Goal: Task Accomplishment & Management: Complete application form

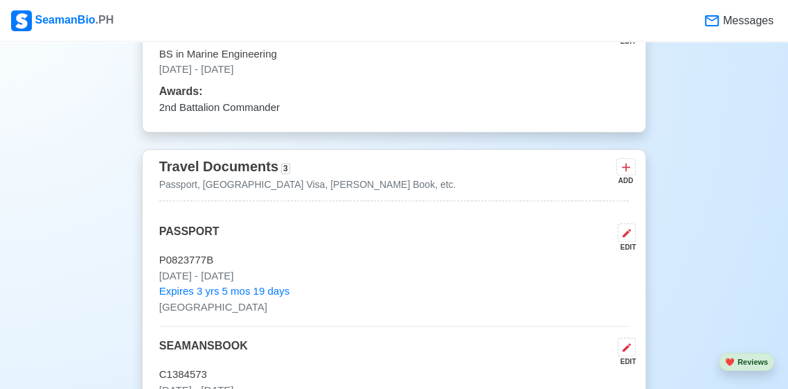
scroll to position [966, 0]
click at [631, 169] on icon at bounding box center [626, 166] width 14 height 14
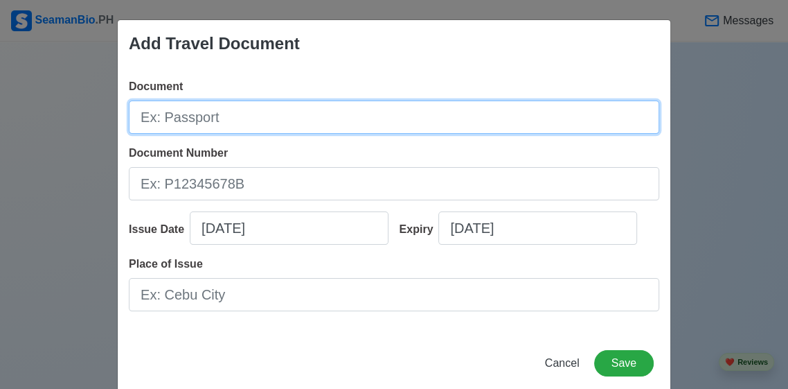
click at [612, 134] on input "Document" at bounding box center [394, 116] width 531 height 33
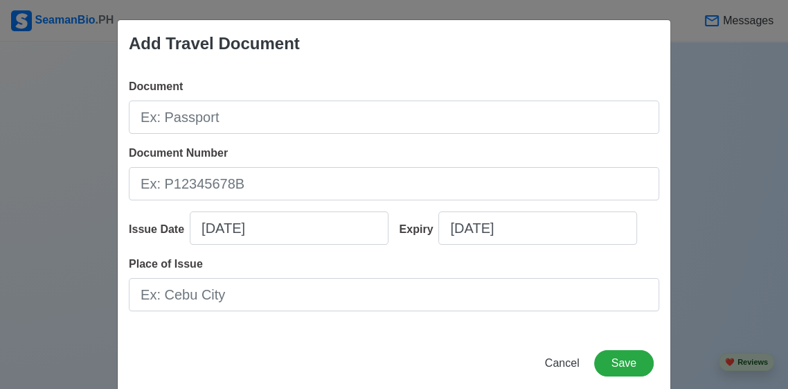
click at [50, 78] on div "Add Travel Document Document Document Number Issue Date 09/12/2025 Expiry 09/12…" at bounding box center [394, 194] width 788 height 389
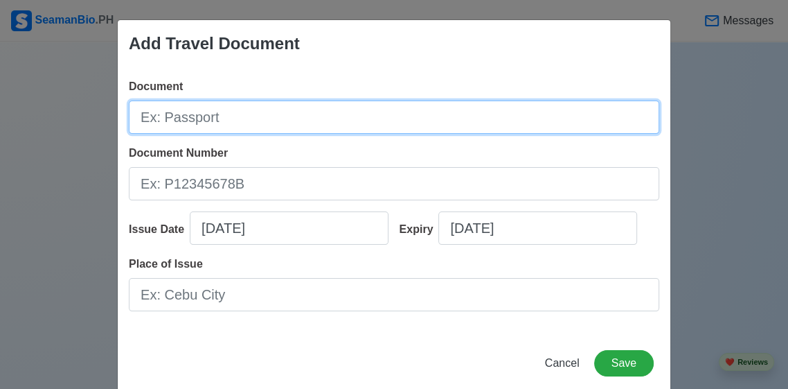
click at [166, 116] on input "Document" at bounding box center [394, 116] width 531 height 33
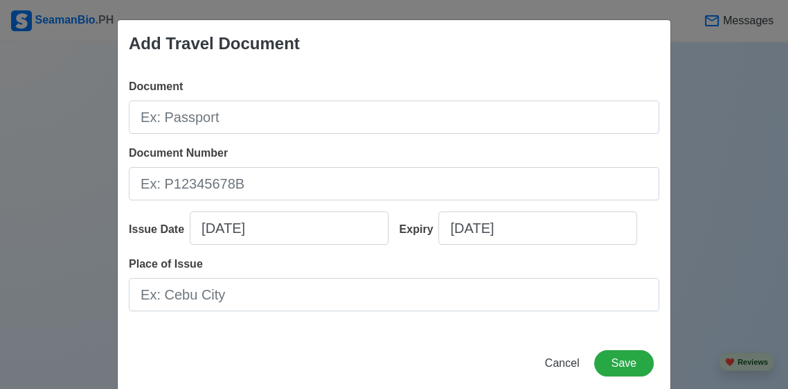
click at [46, 75] on div "Add Travel Document Document Document Number Issue Date 09/12/2025 Expiry 09/12…" at bounding box center [394, 194] width 788 height 389
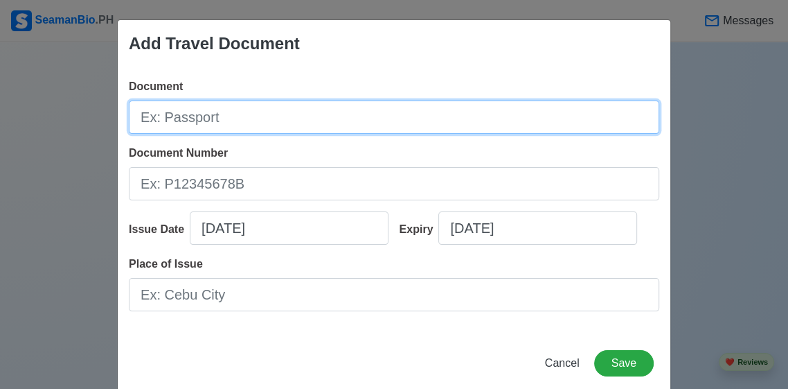
click at [158, 116] on input "Document" at bounding box center [394, 116] width 531 height 33
type input "Schengen State Visa"
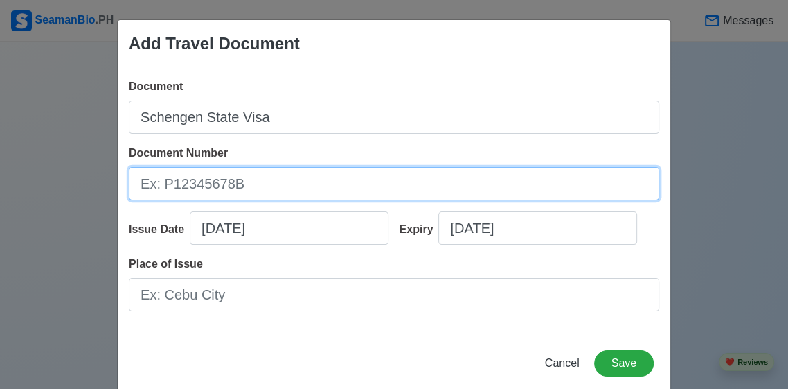
click at [478, 191] on input "Document Number" at bounding box center [394, 183] width 531 height 33
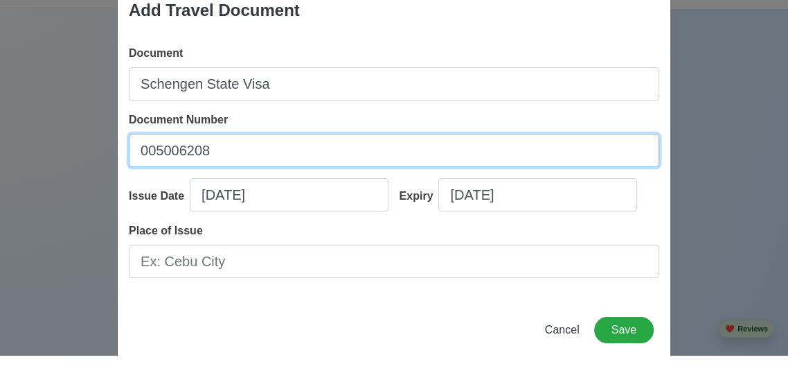
scroll to position [24, 0]
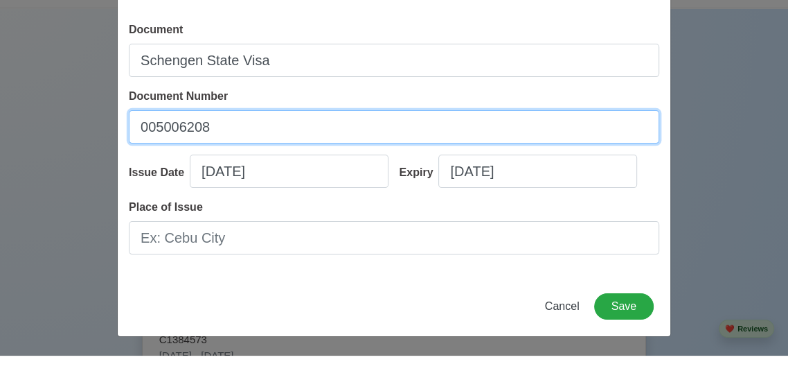
type input "005006208"
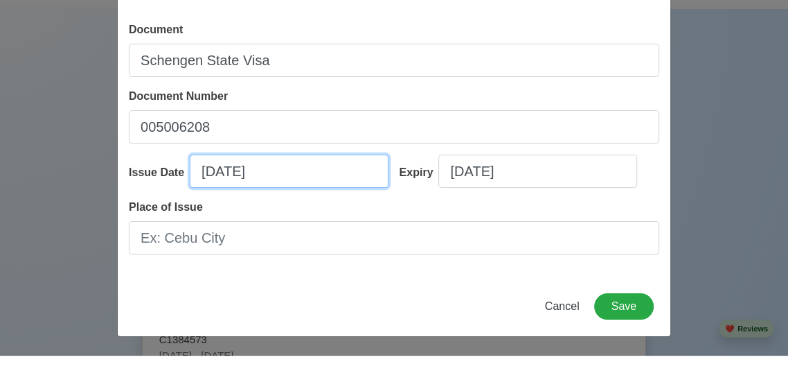
click at [351, 211] on input "09/12/2025" at bounding box center [289, 204] width 199 height 33
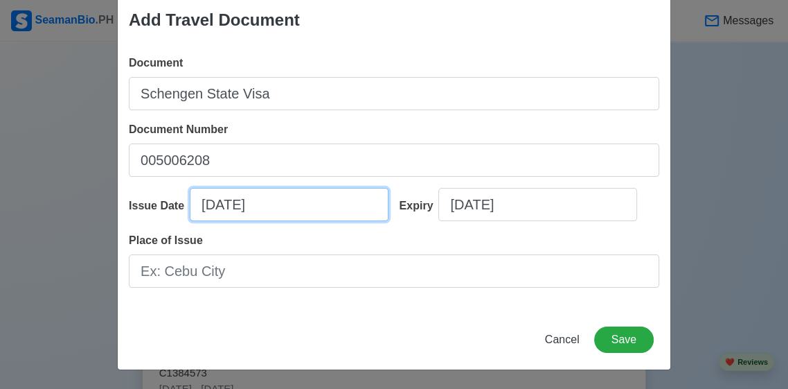
select select "****"
select select "*********"
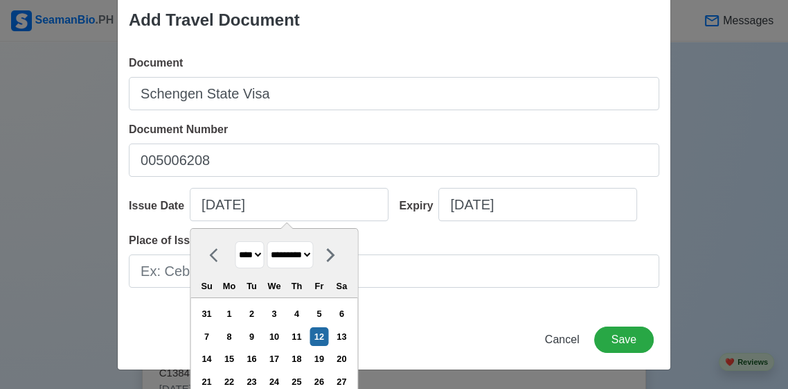
click at [264, 263] on select "**** **** **** **** **** **** **** **** **** **** **** **** **** **** **** ****…" at bounding box center [249, 254] width 29 height 27
click at [328, 312] on div "5" at bounding box center [319, 313] width 19 height 19
type input "09/05/2025"
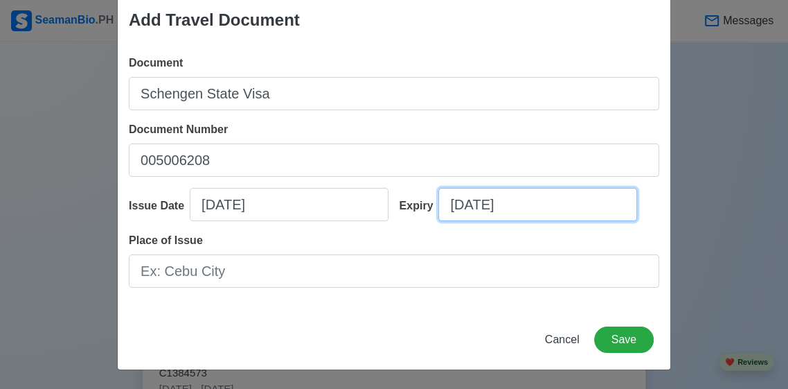
click at [508, 209] on input "09/12/2025" at bounding box center [538, 204] width 199 height 33
select select "****"
select select "*********"
click at [567, 208] on input "09/12/2025" at bounding box center [538, 204] width 199 height 33
select select "****"
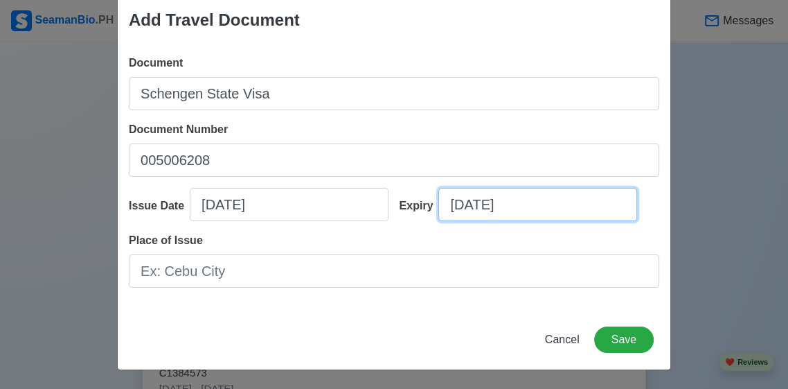
select select "*********"
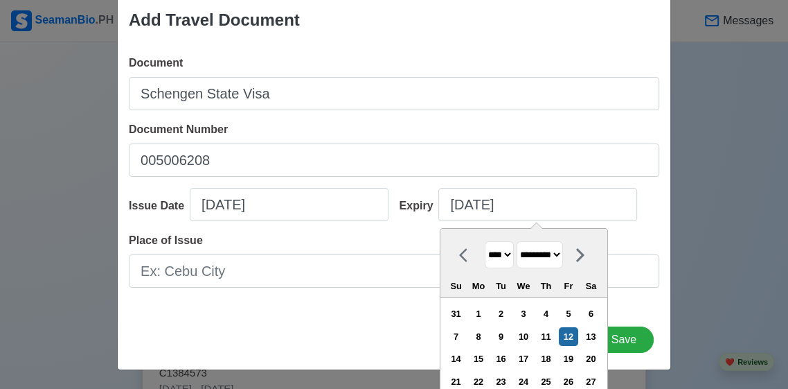
click at [563, 262] on select "******* ******** ***** ***** *** **** **** ****** ********* ******* ******** **…" at bounding box center [539, 254] width 46 height 27
click at [563, 255] on select "******* ******** ***** ***** *** **** **** ****** ********* ******* ******** **…" at bounding box center [539, 254] width 46 height 27
click at [555, 312] on div "4" at bounding box center [546, 313] width 19 height 19
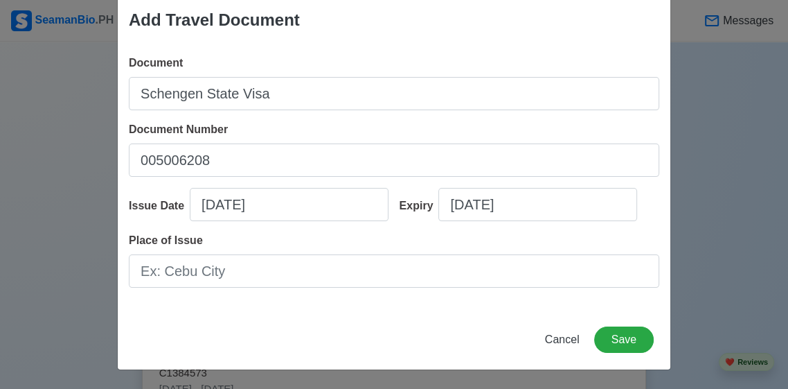
type input "09/04/2025"
click at [563, 209] on input "09/04/2025" at bounding box center [538, 204] width 199 height 33
select select "****"
select select "*********"
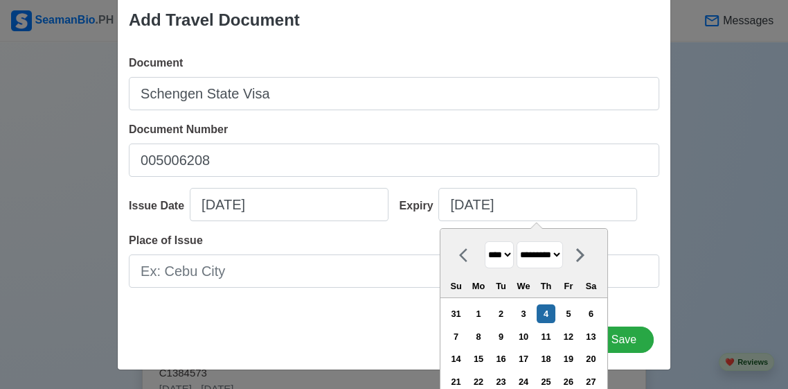
click at [513, 258] on select "**** **** **** **** **** **** **** **** **** **** **** **** **** **** **** ****…" at bounding box center [498, 254] width 29 height 27
select select "****"
click at [484, 241] on select "**** **** **** **** **** **** **** **** **** **** **** **** **** **** **** ****…" at bounding box center [498, 254] width 29 height 27
click at [713, 281] on div "Add Travel Document Document Schengen State Visa Document Number 005006208 Issu…" at bounding box center [394, 194] width 788 height 389
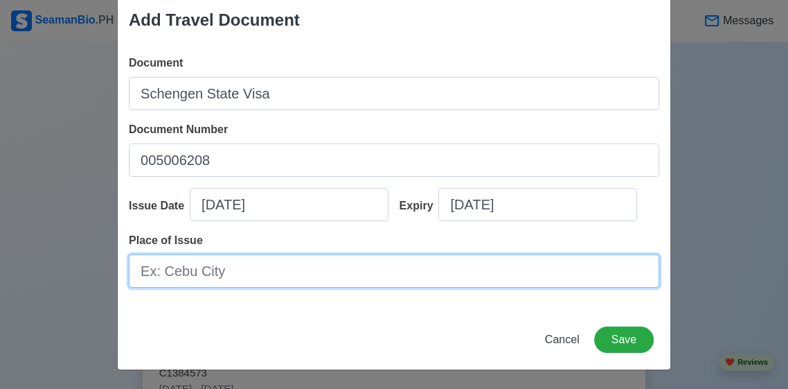
click at [612, 266] on input "Place of Issue" at bounding box center [394, 270] width 531 height 33
type input "m"
type input "Manila City"
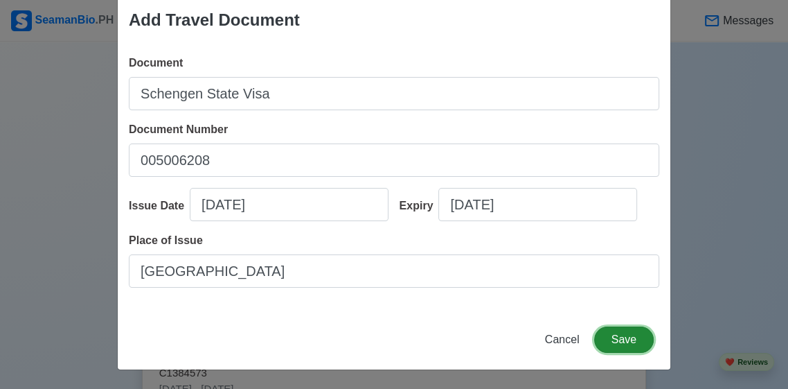
click at [631, 344] on button "Save" at bounding box center [624, 339] width 60 height 26
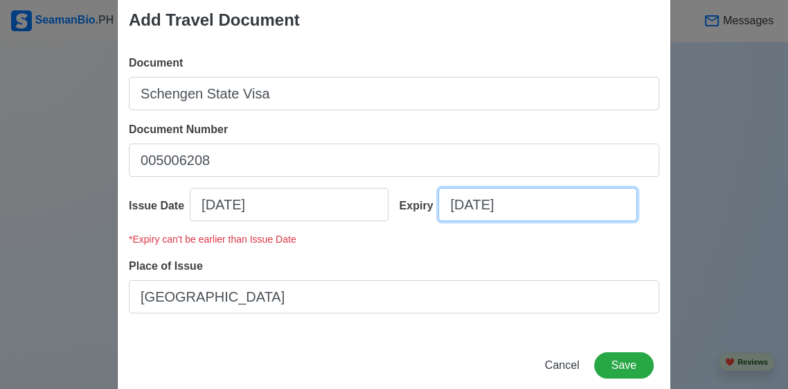
click at [617, 208] on input "09/04/2025" at bounding box center [538, 204] width 199 height 33
select select "****"
select select "*********"
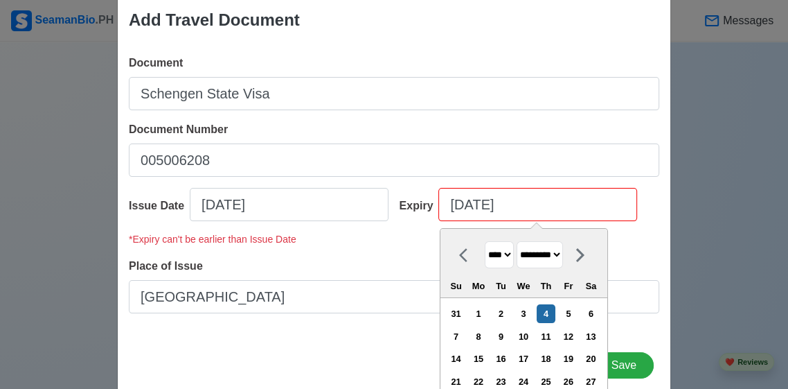
click at [563, 262] on select "******* ******** ***** ***** *** **** **** ****** ********* ******* ******** **…" at bounding box center [539, 254] width 46 height 27
click at [637, 238] on div "* Expiry can't be earlier than Issue Date" at bounding box center [394, 245] width 531 height 26
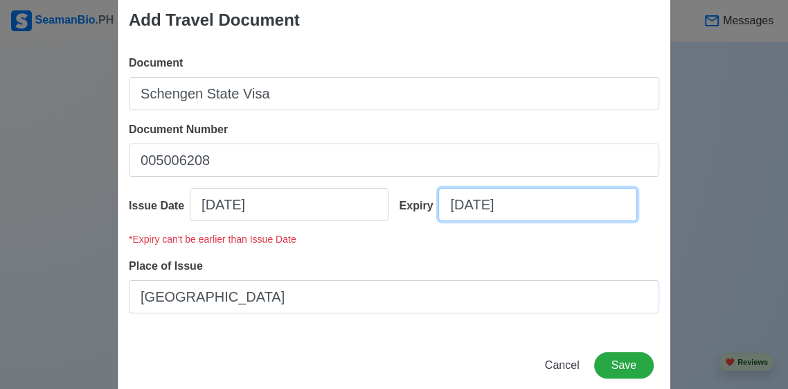
click at [558, 211] on input "09/04/2025" at bounding box center [538, 204] width 199 height 33
select select "****"
select select "*********"
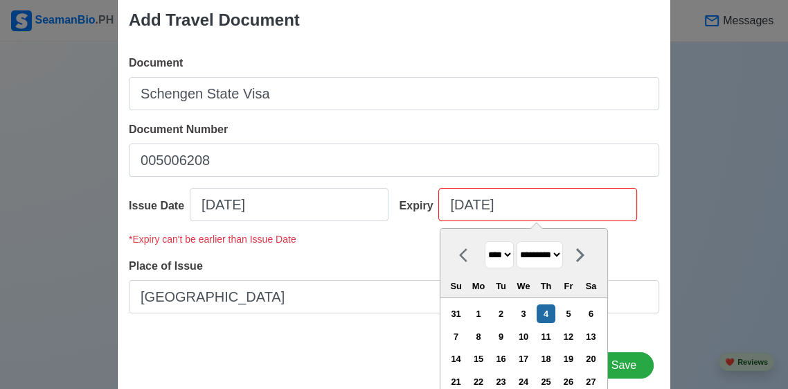
click at [504, 259] on select "**** **** **** **** **** **** **** **** **** **** **** **** **** **** **** ****…" at bounding box center [498, 254] width 29 height 27
select select "****"
click at [484, 241] on select "**** **** **** **** **** **** **** **** **** **** **** **** **** **** **** ****…" at bounding box center [498, 254] width 29 height 27
click at [670, 301] on div "Document Schengen State Visa Document Number 005006208 Issue Date 09/05/2025 Ex…" at bounding box center [394, 190] width 553 height 292
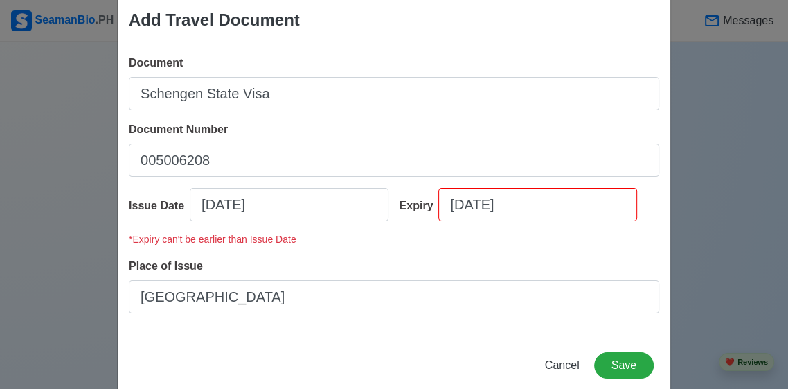
click at [626, 362] on button "Save" at bounding box center [624, 365] width 60 height 26
click at [609, 218] on input "09/04/2025" at bounding box center [538, 204] width 199 height 33
select select "****"
select select "*********"
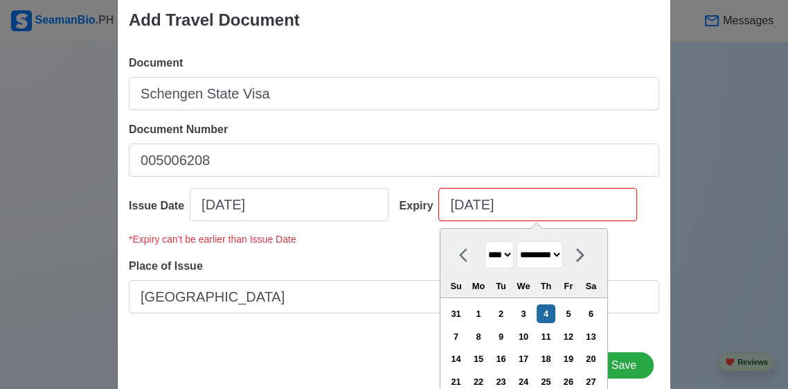
click at [507, 265] on select "**** **** **** **** **** **** **** **** **** **** **** **** **** **** **** ****…" at bounding box center [498, 254] width 29 height 27
select select "****"
click at [484, 241] on select "**** **** **** **** **** **** **** **** **** **** **** **** **** **** **** ****…" at bounding box center [498, 254] width 29 height 27
click at [503, 254] on select "**** **** **** **** **** **** **** **** **** **** **** **** **** **** **** ****…" at bounding box center [498, 254] width 29 height 27
click at [484, 241] on select "**** **** **** **** **** **** **** **** **** **** **** **** **** **** **** ****…" at bounding box center [498, 254] width 29 height 27
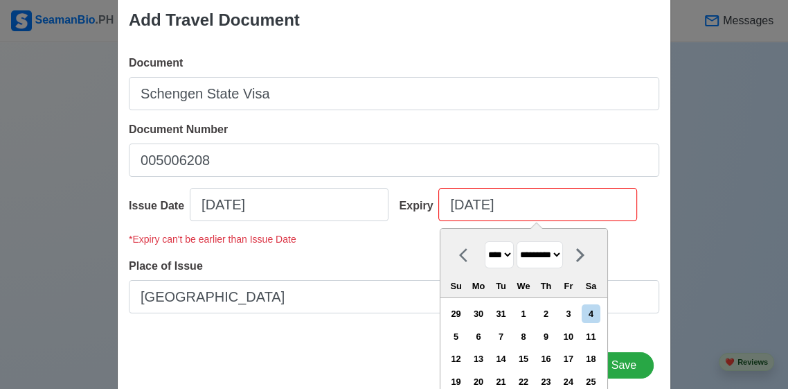
click at [601, 312] on div "4" at bounding box center [591, 313] width 19 height 19
type input "09/04/2027"
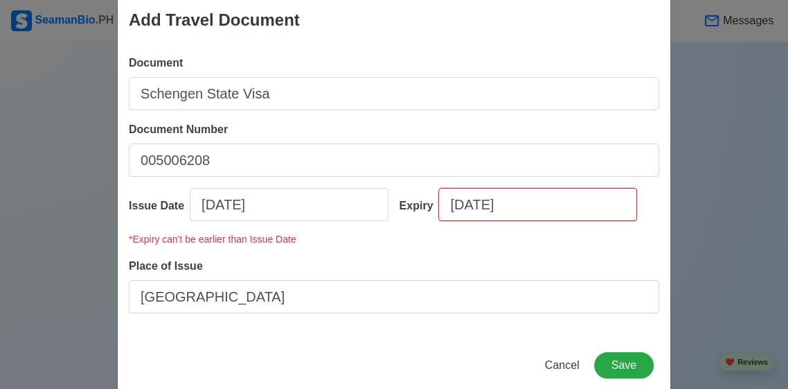
click at [621, 251] on div "* Expiry can't be earlier than Issue Date" at bounding box center [394, 245] width 531 height 26
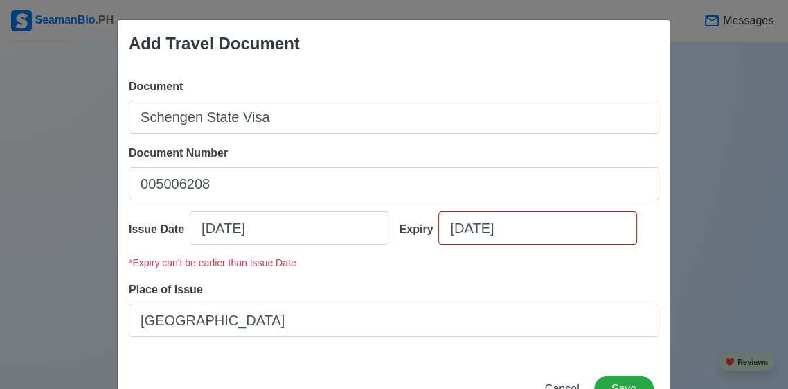
click at [624, 388] on button "Save" at bounding box center [624, 389] width 60 height 26
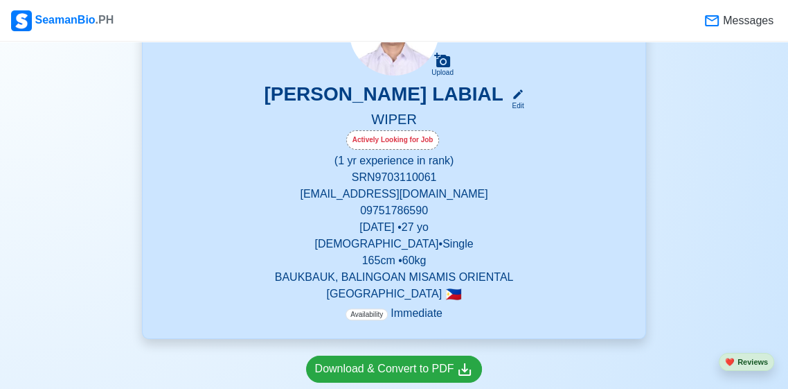
scroll to position [171, 0]
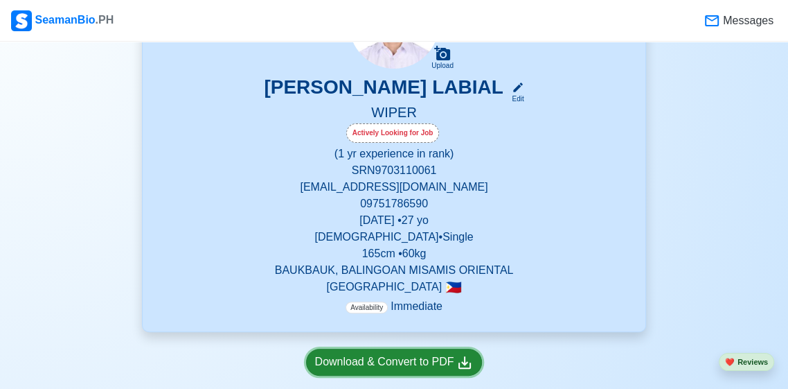
click at [458, 365] on div "Download & Convert to PDF" at bounding box center [394, 361] width 159 height 17
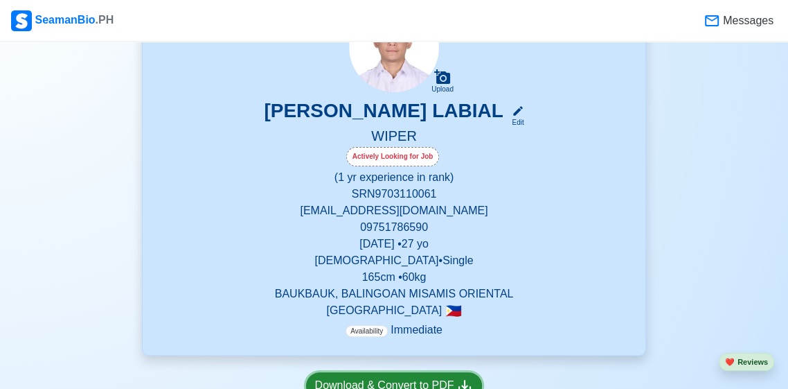
scroll to position [0, 0]
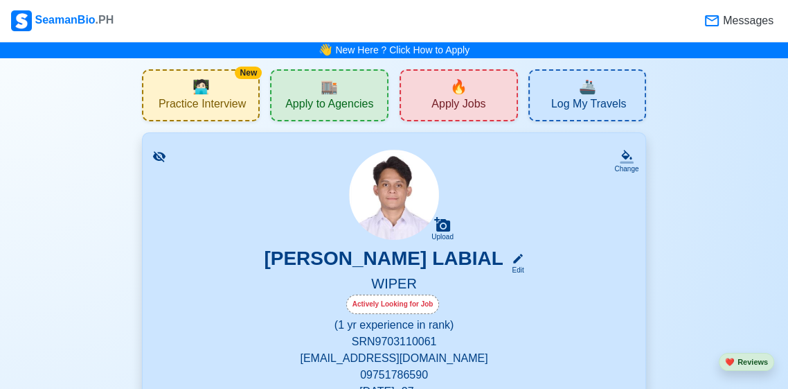
click at [348, 78] on div "🏬 Apply to Agencies" at bounding box center [329, 95] width 118 height 52
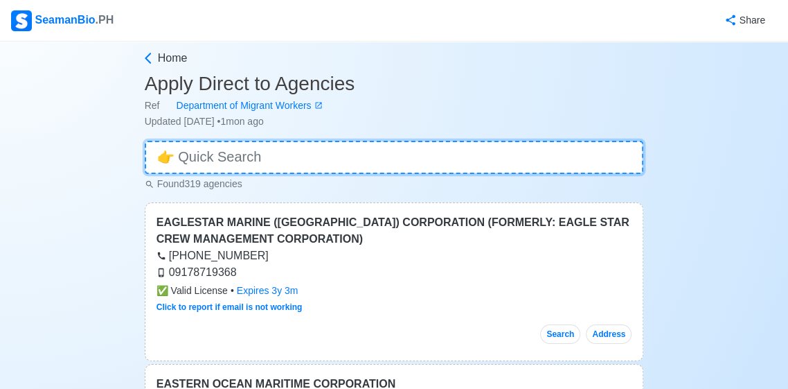
click at [542, 141] on input at bounding box center [395, 157] width 500 height 33
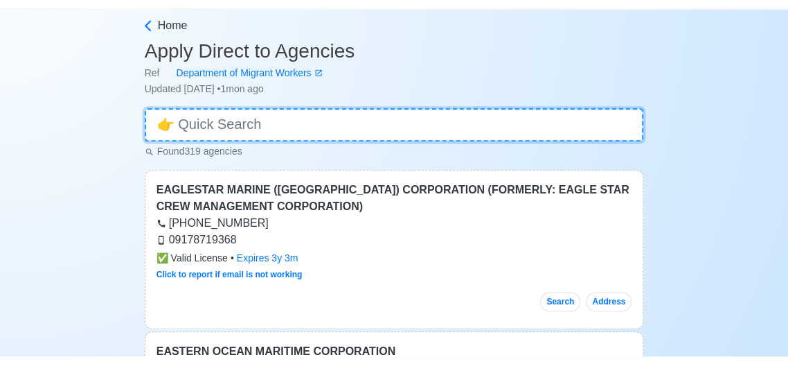
scroll to position [36, 0]
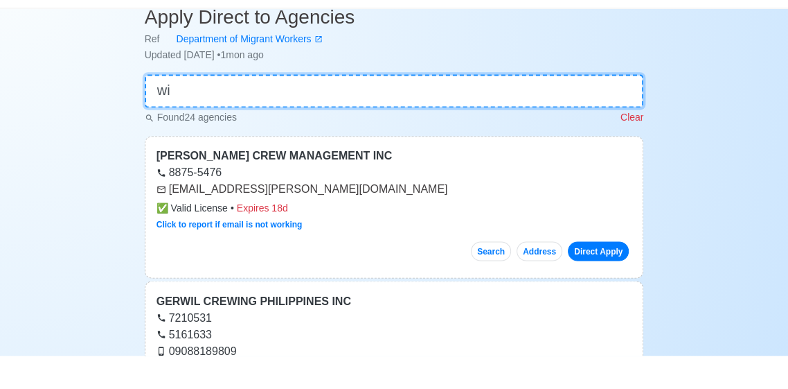
type input "w"
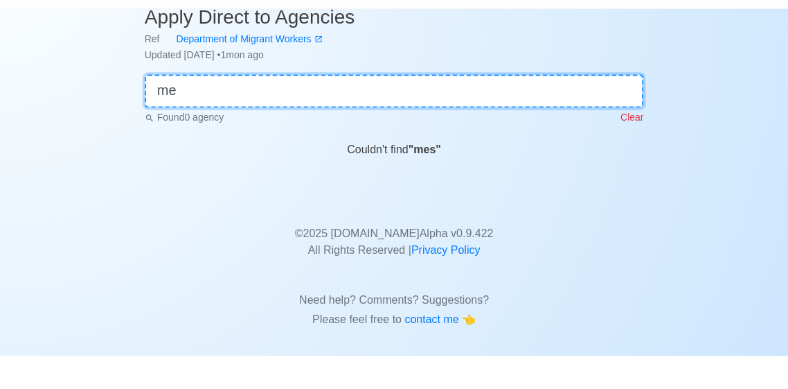
type input "m"
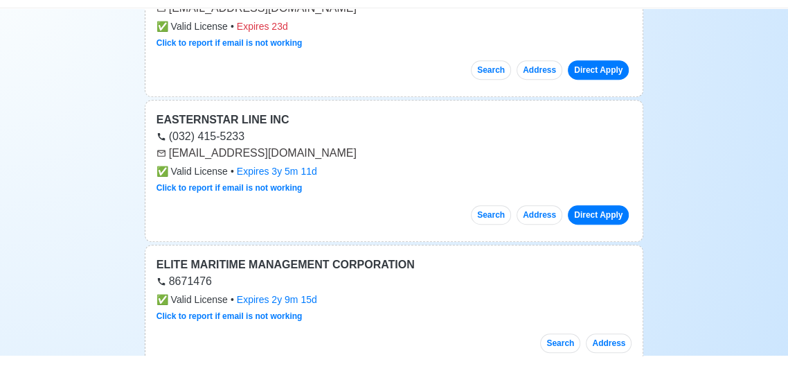
scroll to position [432, 0]
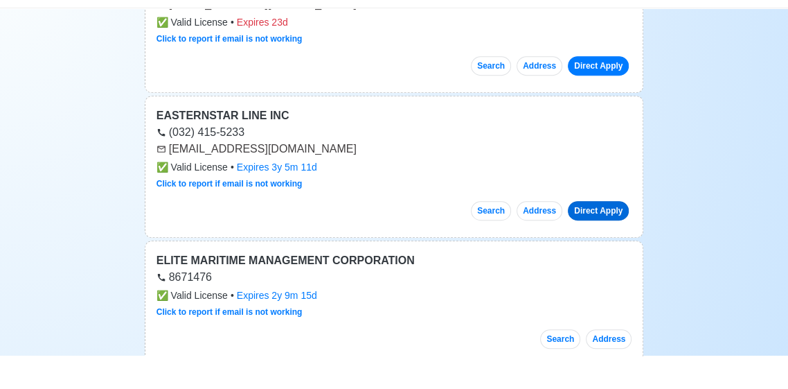
click at [608, 249] on link "Direct Apply" at bounding box center [598, 243] width 61 height 19
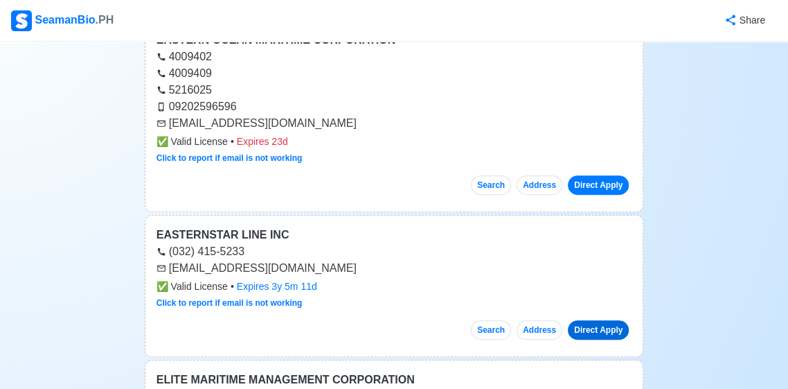
scroll to position [0, 0]
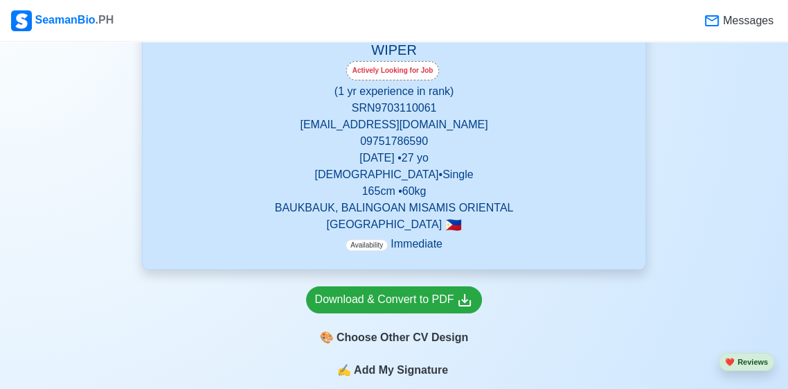
scroll to position [233, 0]
click at [455, 293] on div "Download & Convert to PDF" at bounding box center [394, 300] width 159 height 17
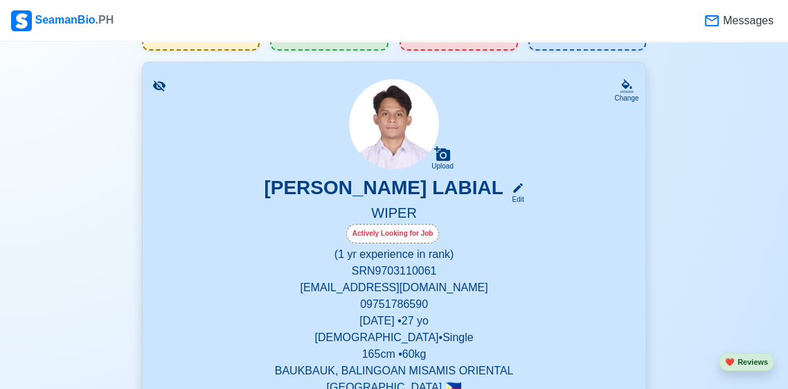
scroll to position [0, 0]
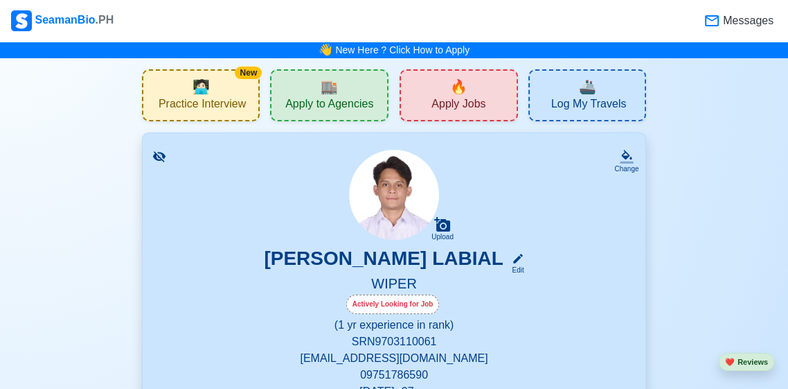
click at [454, 100] on span "Apply Jobs" at bounding box center [459, 105] width 54 height 17
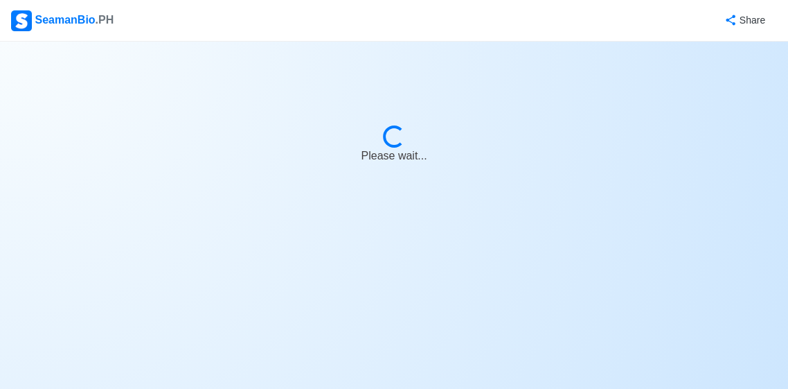
select select "Wiper"
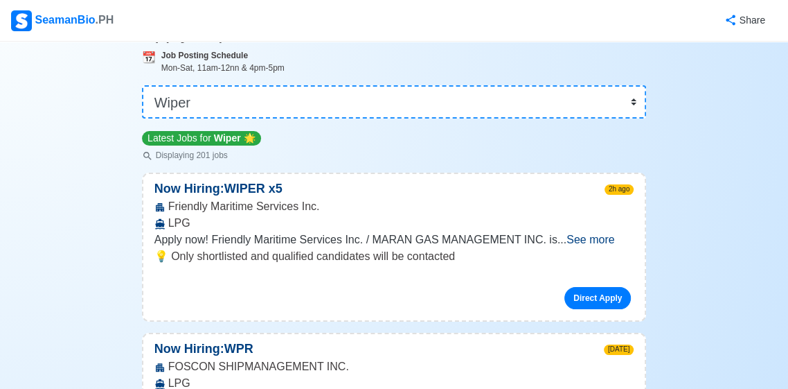
scroll to position [91, 0]
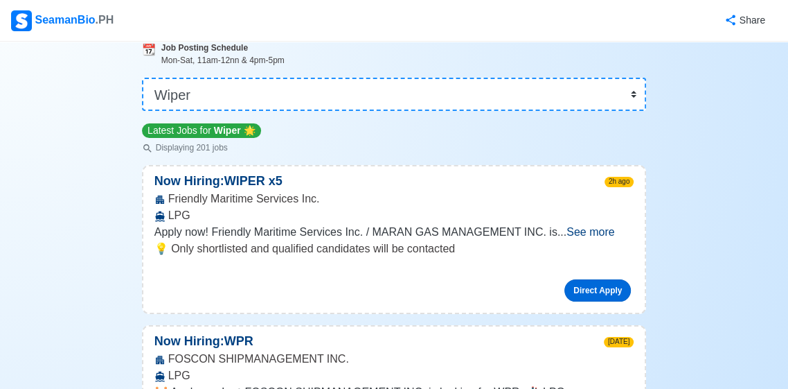
click at [613, 285] on link "Direct Apply" at bounding box center [598, 290] width 67 height 22
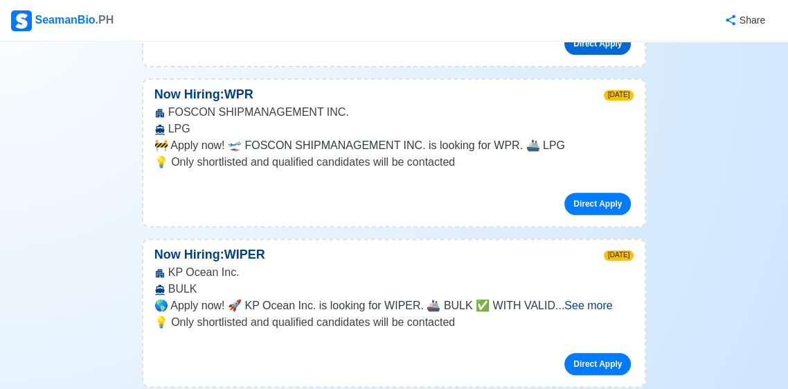
scroll to position [355, 0]
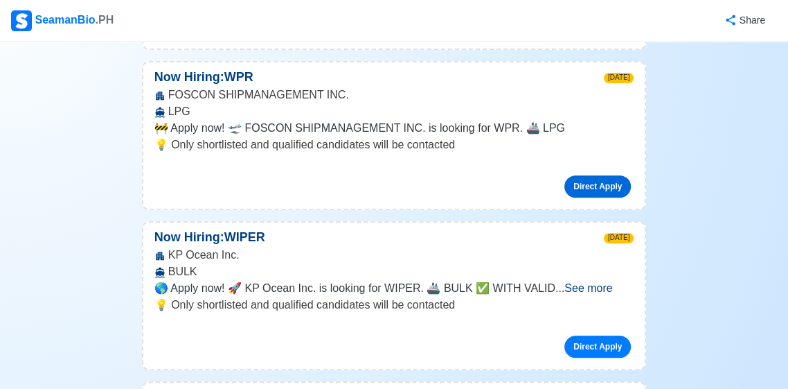
click at [610, 193] on link "Direct Apply" at bounding box center [598, 186] width 67 height 22
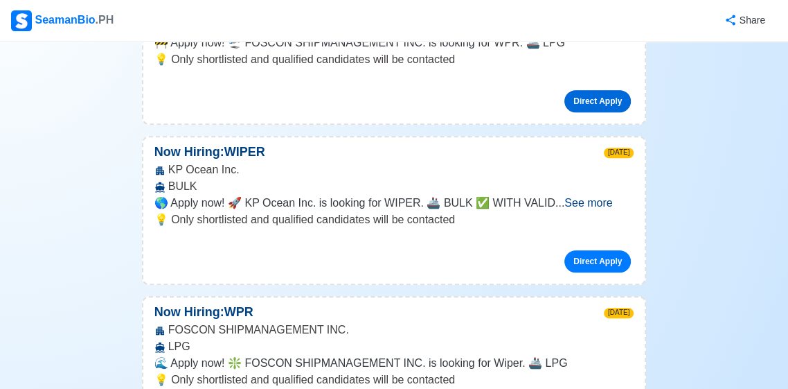
scroll to position [447, 0]
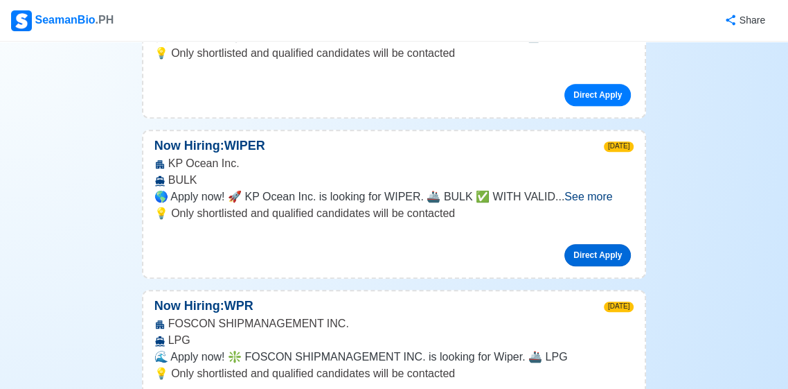
click at [612, 260] on link "Direct Apply" at bounding box center [598, 255] width 67 height 22
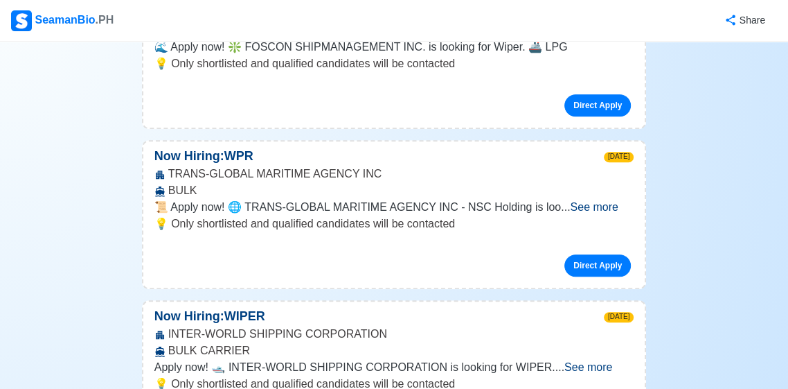
scroll to position [776, 0]
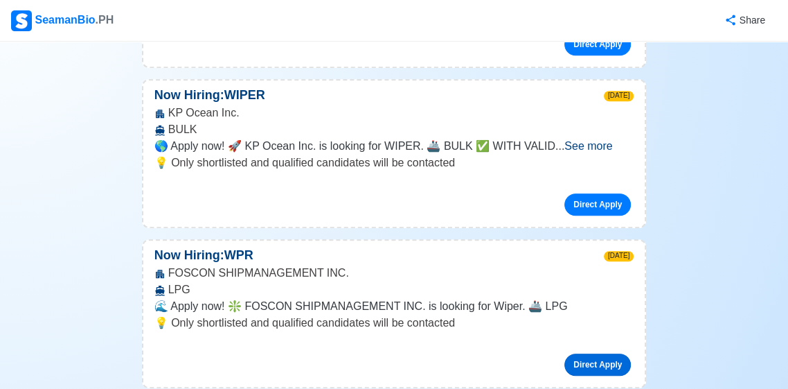
click at [626, 363] on link "Direct Apply" at bounding box center [598, 364] width 67 height 22
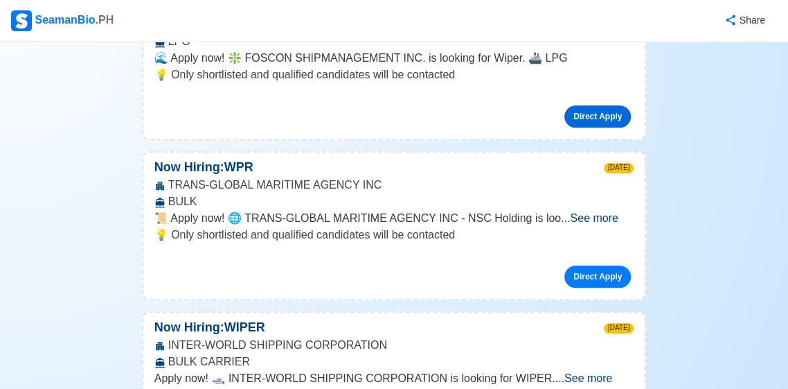
scroll to position [748, 0]
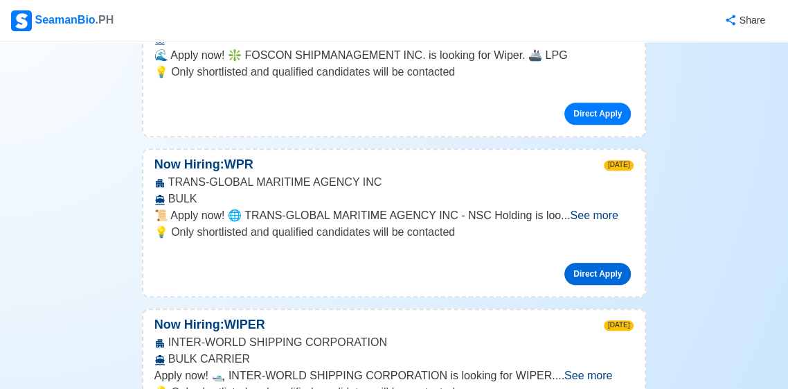
click at [604, 280] on link "Direct Apply" at bounding box center [598, 274] width 67 height 22
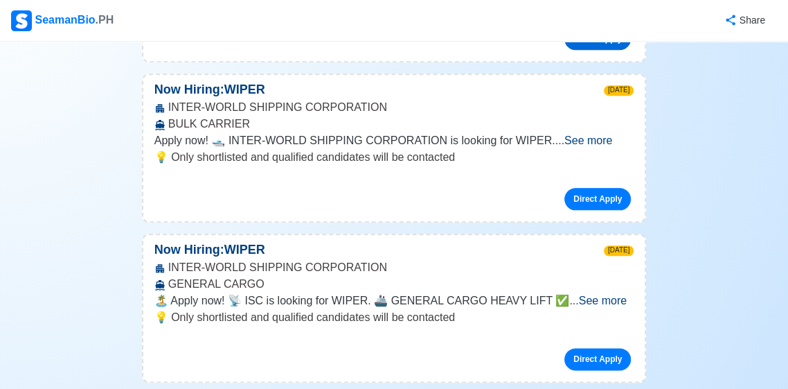
scroll to position [984, 0]
click at [617, 302] on span "See more" at bounding box center [603, 300] width 48 height 12
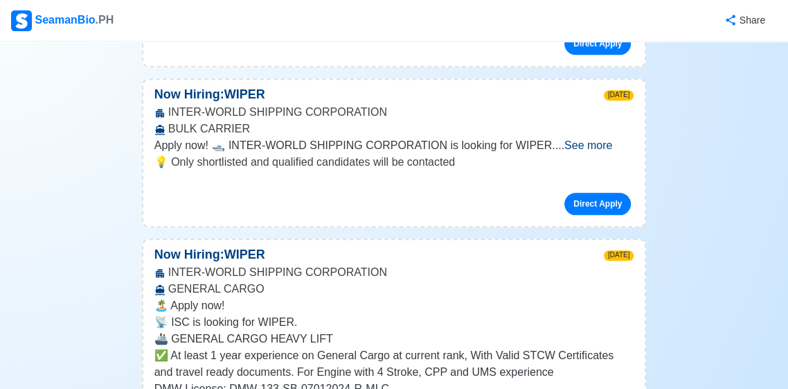
scroll to position [975, 0]
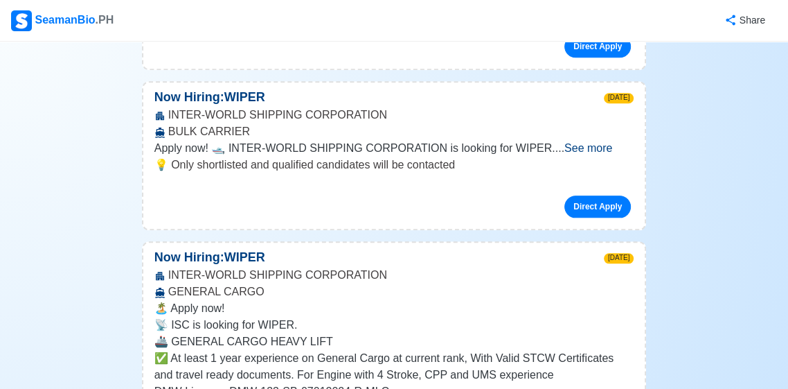
click at [612, 150] on span "See more" at bounding box center [589, 148] width 48 height 12
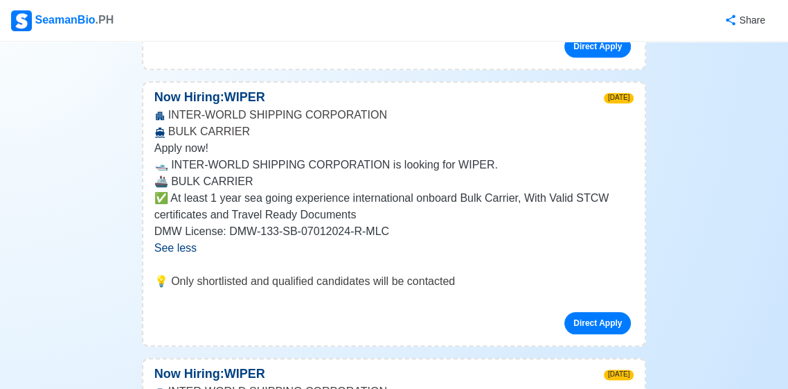
click at [621, 140] on p "Apply now!" at bounding box center [394, 148] width 480 height 17
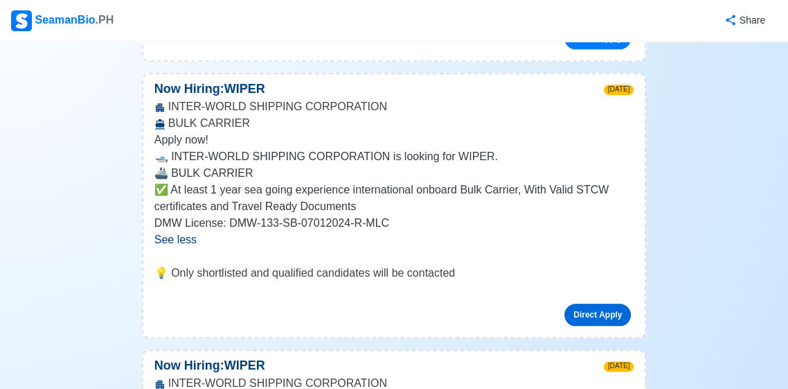
click at [606, 319] on link "Direct Apply" at bounding box center [598, 314] width 67 height 22
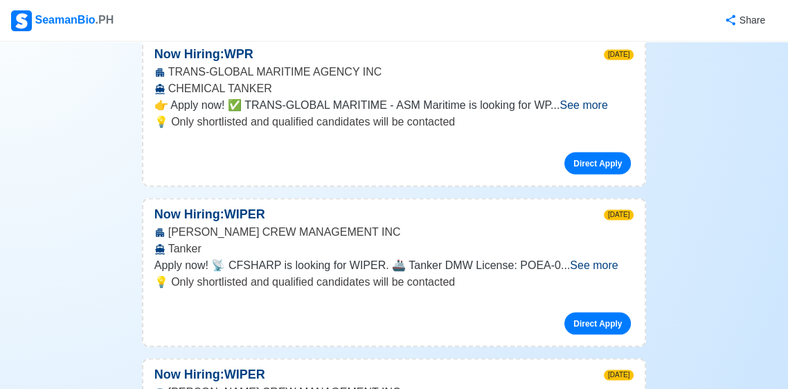
scroll to position [1736, 0]
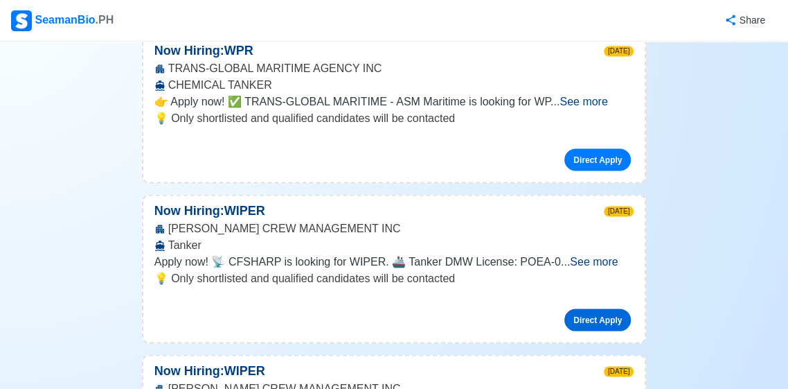
click at [610, 321] on link "Direct Apply" at bounding box center [598, 319] width 67 height 22
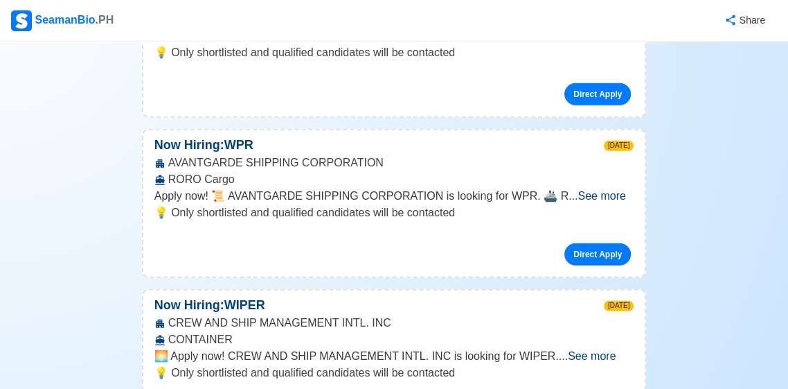
scroll to position [2460, 0]
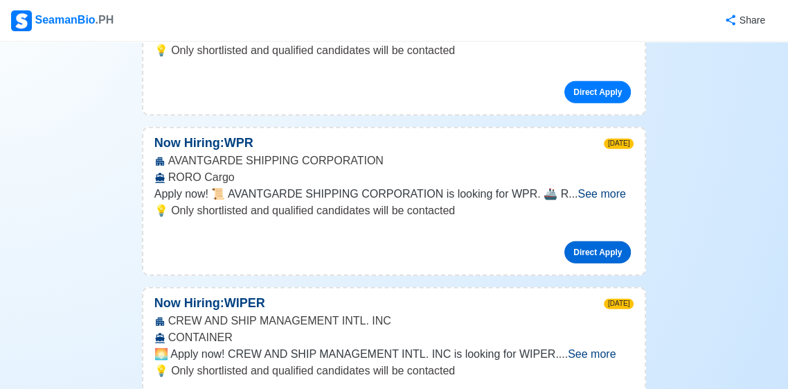
click at [619, 241] on link "Direct Apply" at bounding box center [598, 252] width 67 height 22
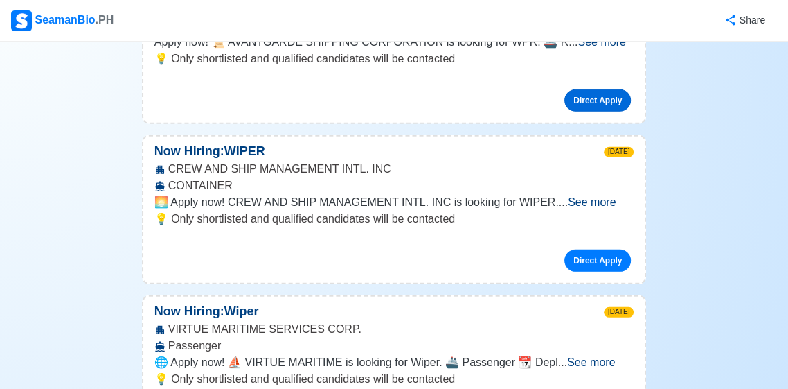
scroll to position [2590, 0]
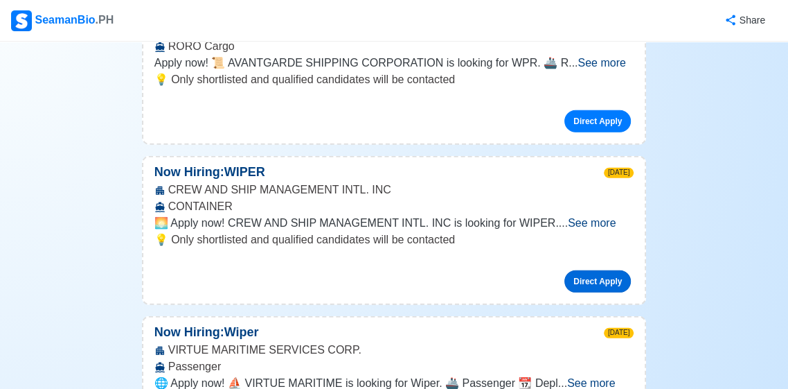
click at [606, 270] on link "Direct Apply" at bounding box center [598, 281] width 67 height 22
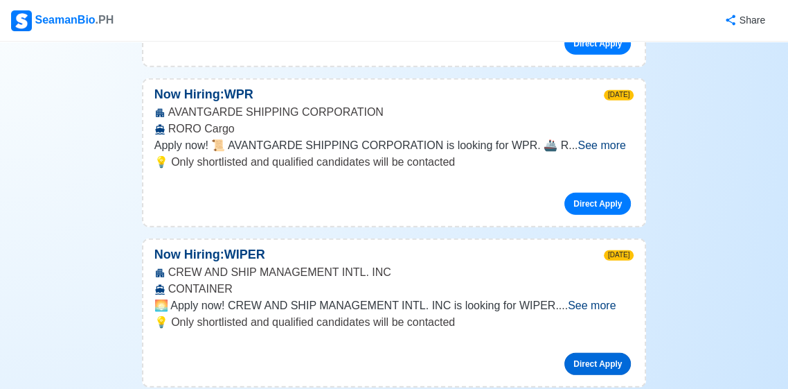
click at [614, 353] on link "Direct Apply" at bounding box center [598, 364] width 67 height 22
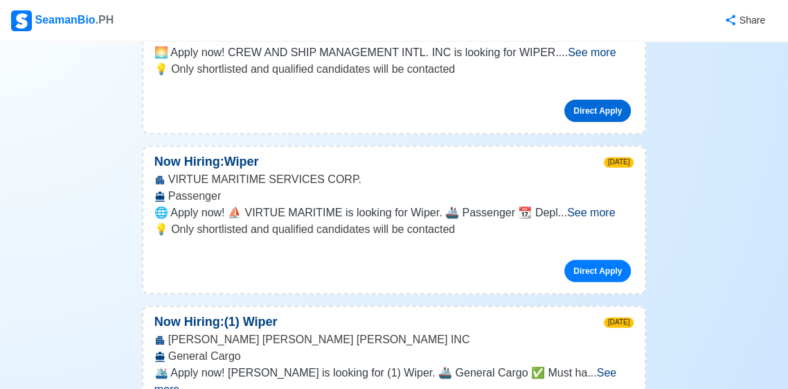
scroll to position [2762, 0]
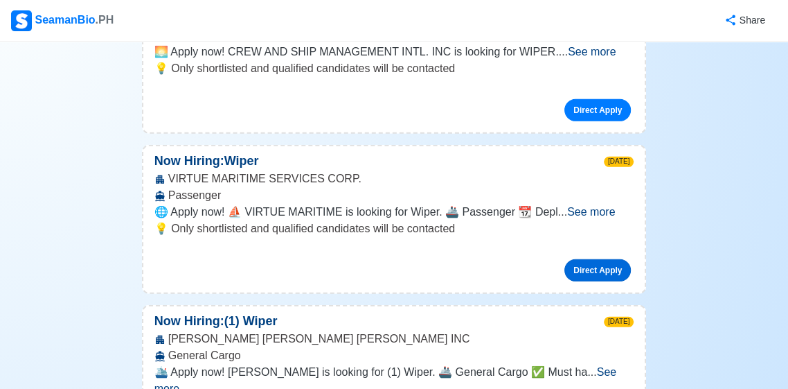
click at [601, 259] on link "Direct Apply" at bounding box center [598, 270] width 67 height 22
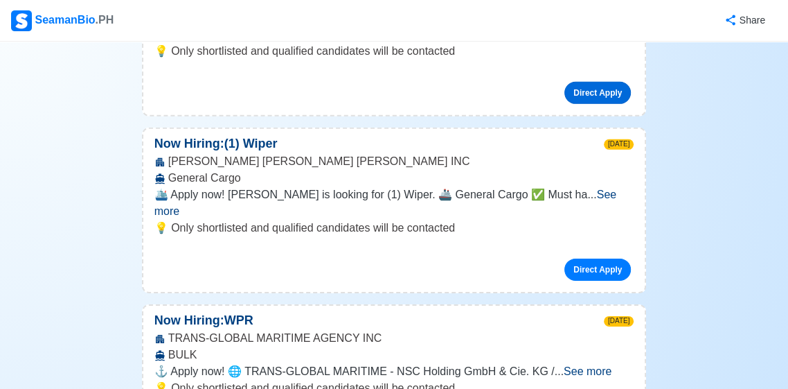
scroll to position [2940, 0]
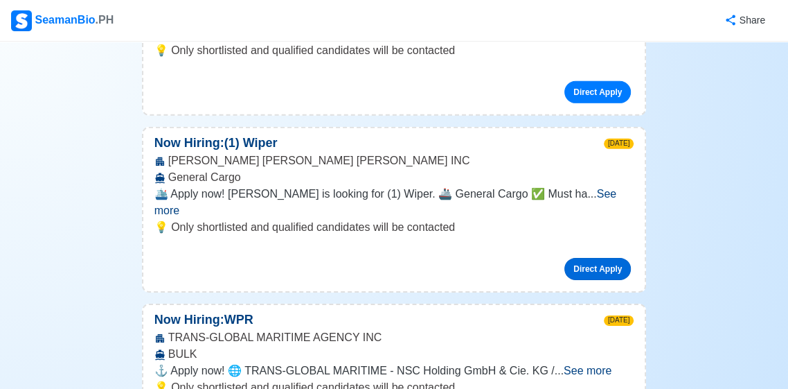
click at [607, 258] on link "Direct Apply" at bounding box center [598, 269] width 67 height 22
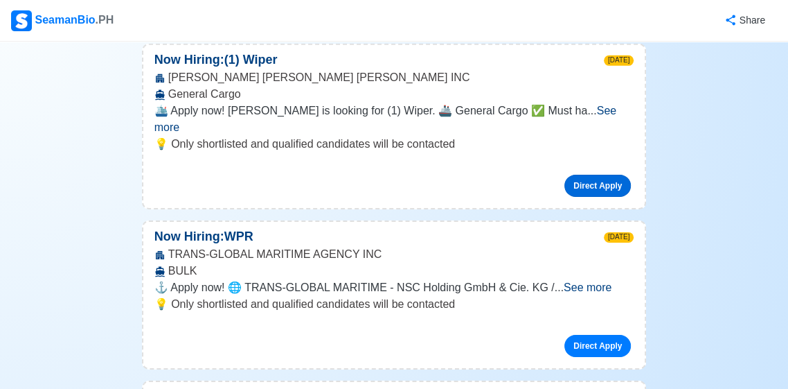
scroll to position [3022, 0]
click at [606, 175] on link "Direct Apply" at bounding box center [598, 186] width 67 height 22
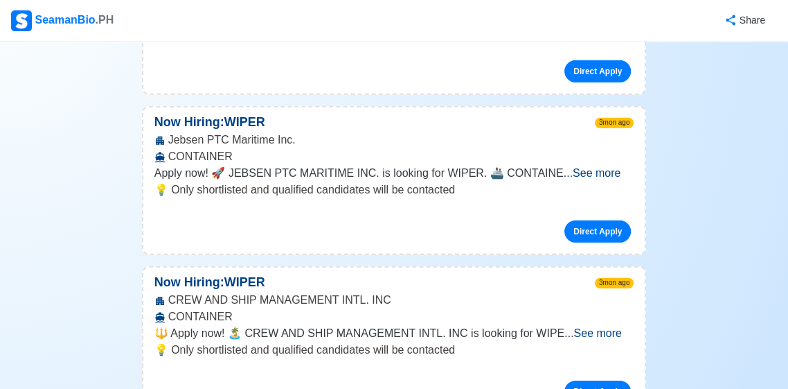
scroll to position [0, 0]
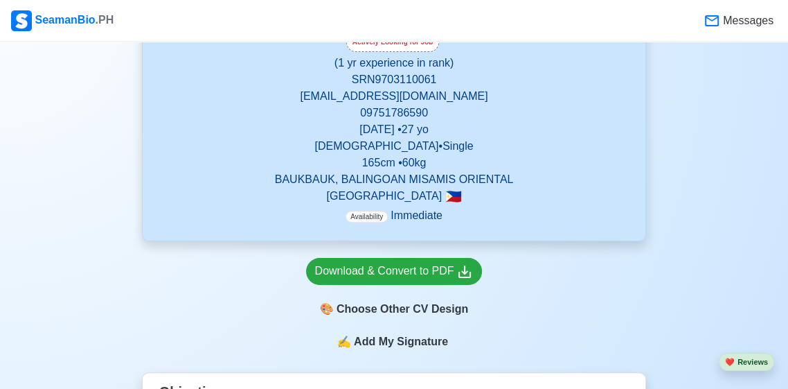
scroll to position [268, 0]
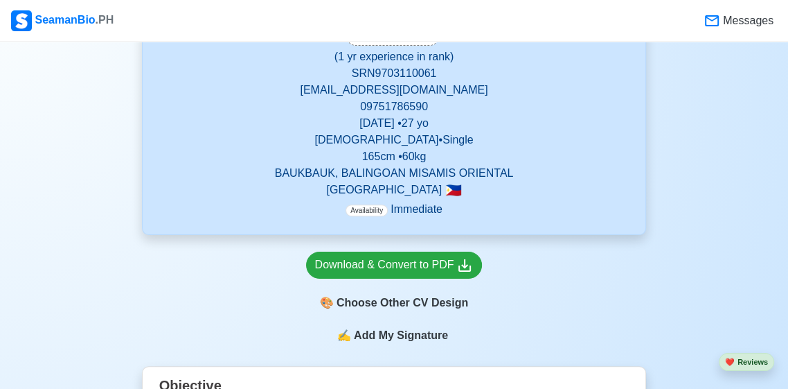
click at [348, 335] on span "✍️" at bounding box center [344, 335] width 14 height 17
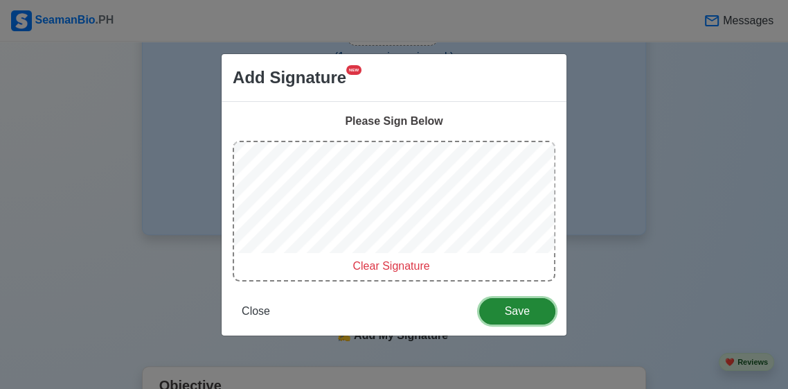
click at [506, 317] on span "Save" at bounding box center [517, 311] width 58 height 12
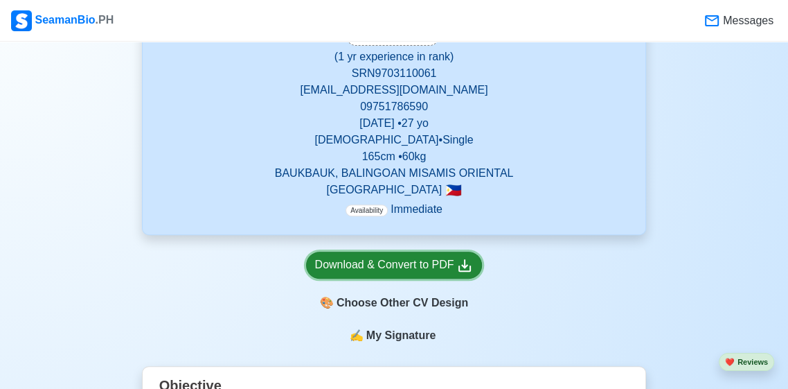
click at [338, 269] on div "Download & Convert to PDF" at bounding box center [394, 264] width 159 height 17
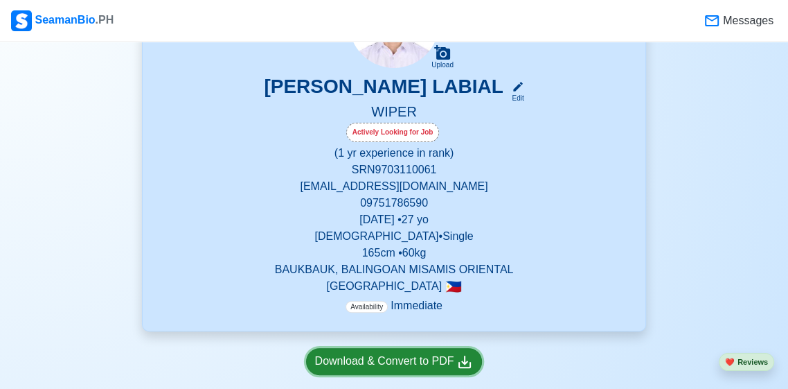
scroll to position [0, 0]
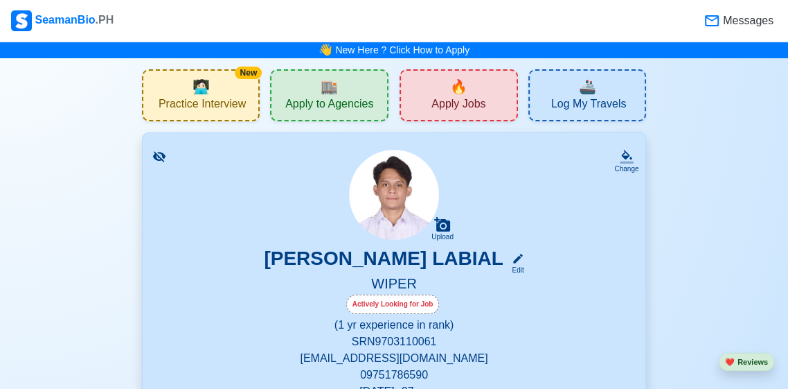
click at [303, 103] on span "Apply to Agencies" at bounding box center [329, 105] width 88 height 17
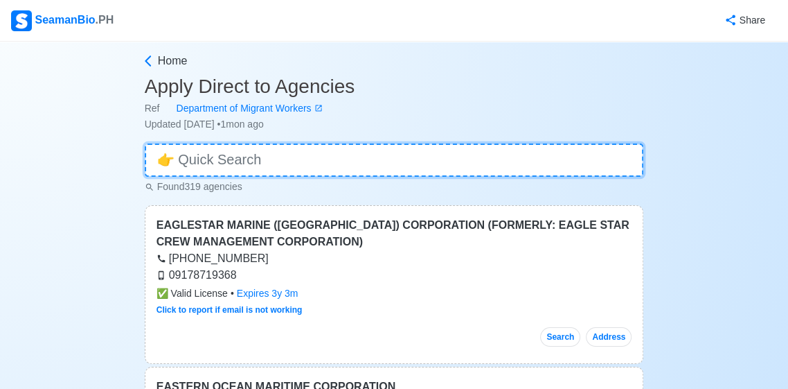
click at [209, 160] on input at bounding box center [395, 159] width 500 height 33
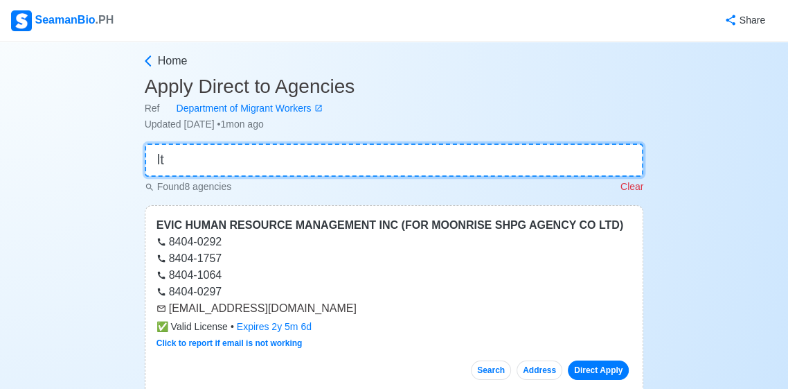
type input "l"
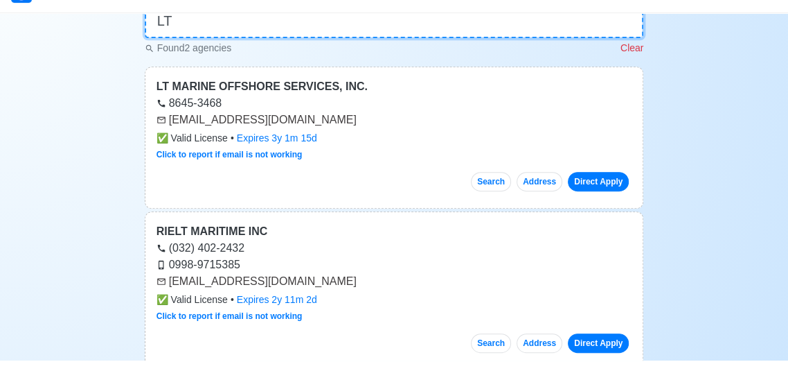
scroll to position [110, 0]
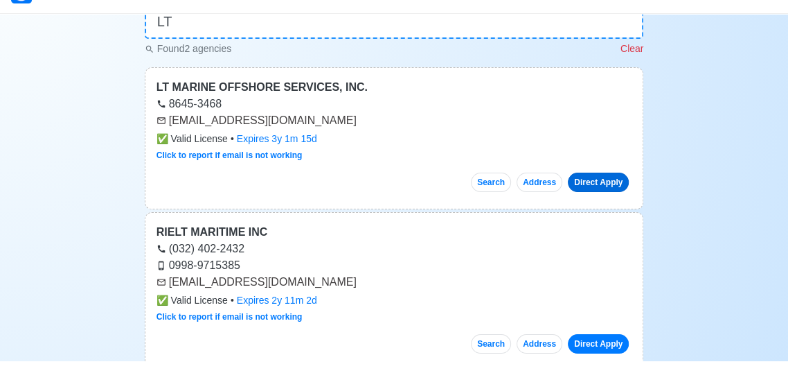
click at [612, 215] on link "Direct Apply" at bounding box center [598, 209] width 61 height 19
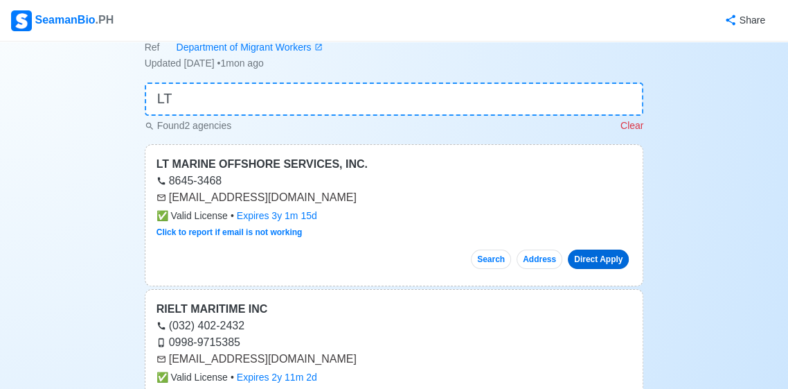
scroll to position [62, 0]
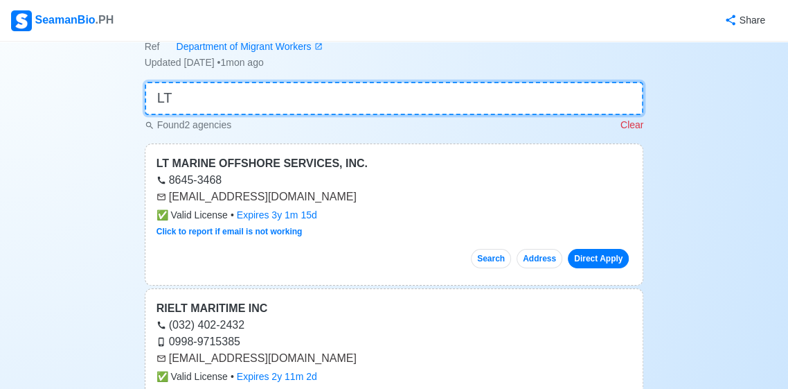
click at [191, 91] on input "LT" at bounding box center [395, 98] width 500 height 33
type input "L"
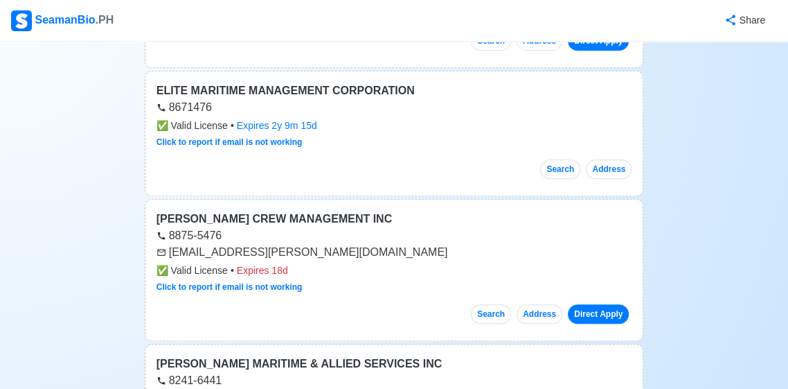
scroll to position [0, 0]
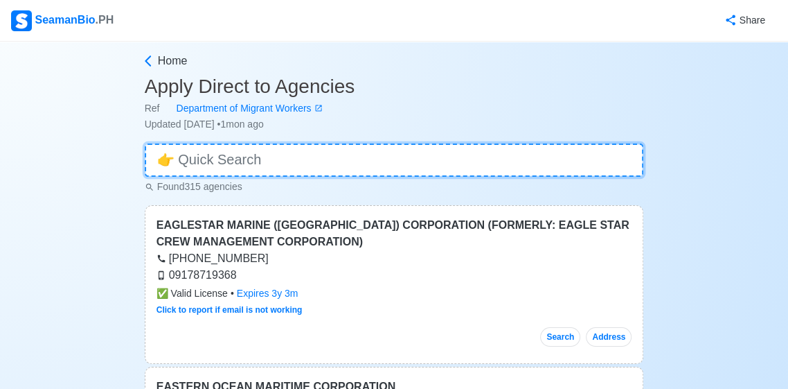
click at [183, 161] on input at bounding box center [395, 159] width 500 height 33
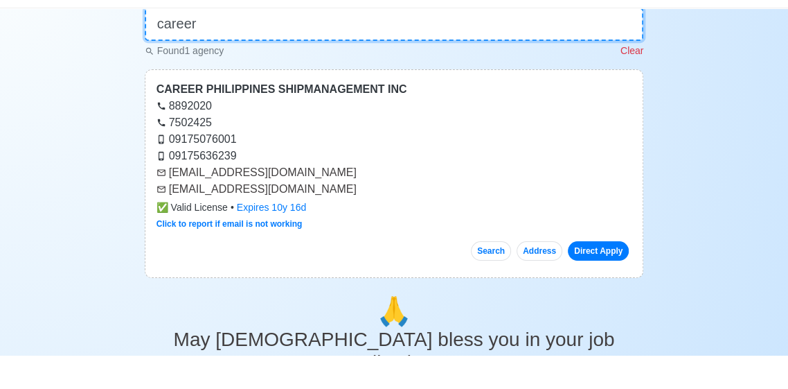
scroll to position [110, 0]
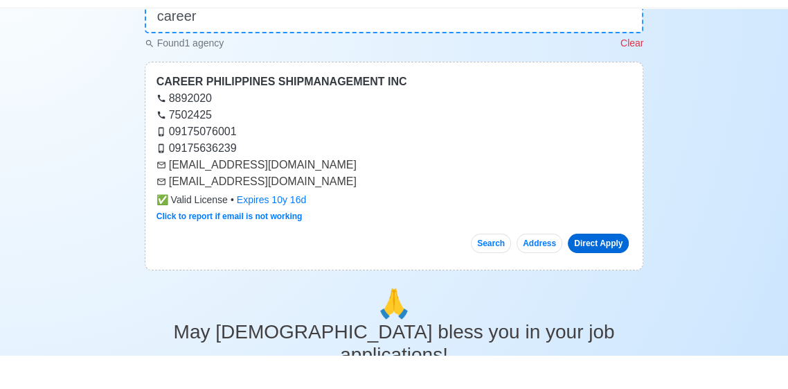
click at [612, 279] on link "Direct Apply" at bounding box center [598, 276] width 61 height 19
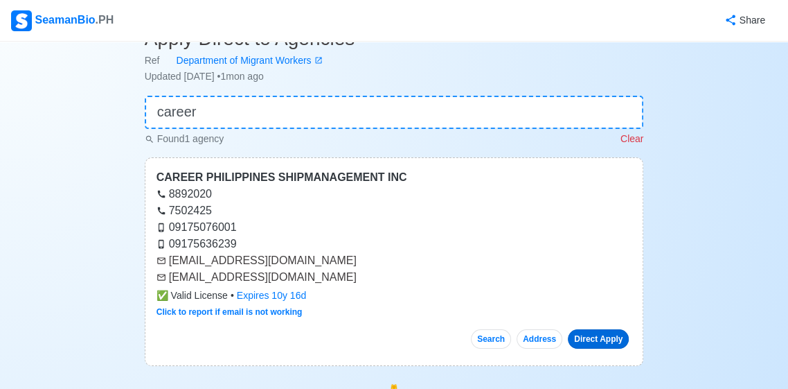
scroll to position [47, 0]
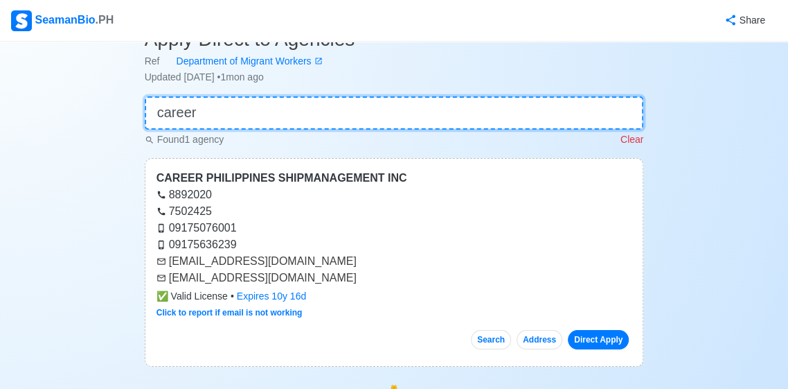
click at [579, 107] on input "career" at bounding box center [395, 112] width 500 height 33
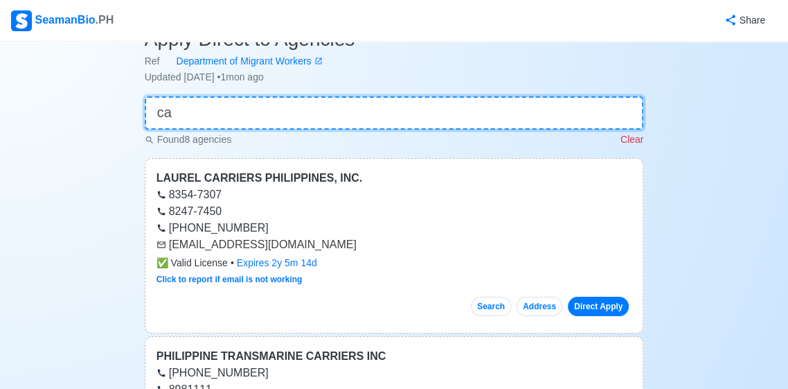
type input "c"
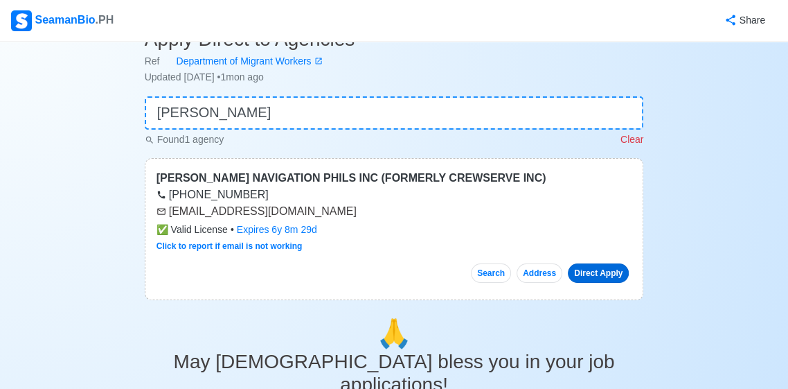
click at [603, 269] on link "Direct Apply" at bounding box center [598, 272] width 61 height 19
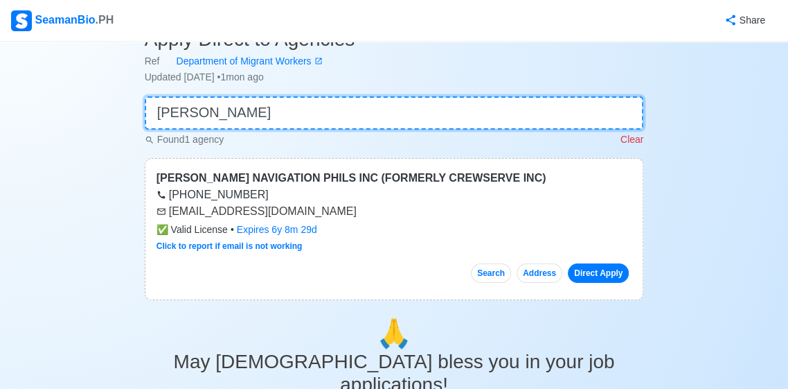
click at [596, 118] on input "marlow" at bounding box center [395, 112] width 500 height 33
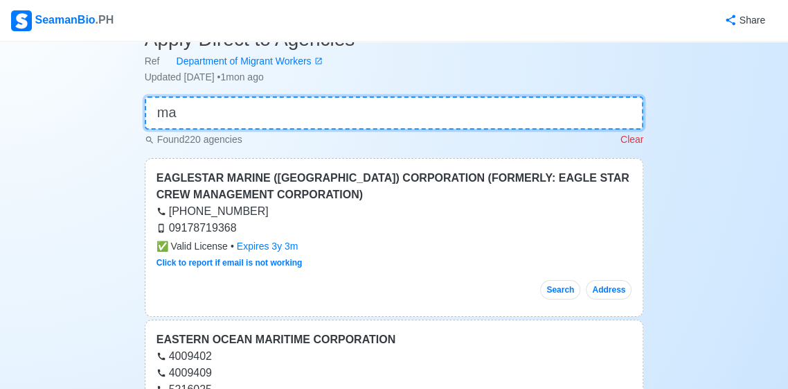
type input "m"
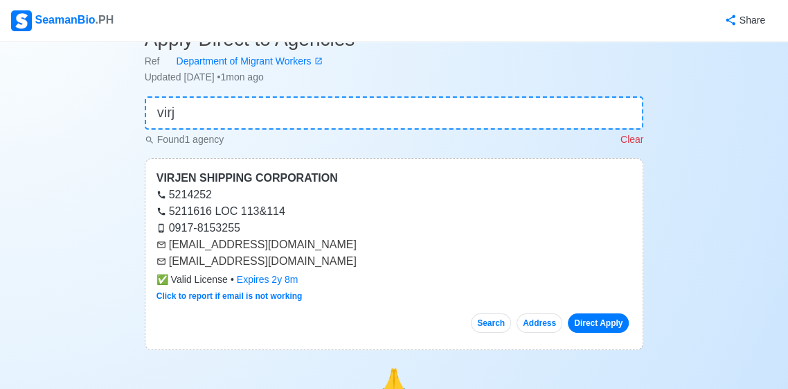
click at [600, 325] on link "Direct Apply" at bounding box center [598, 322] width 61 height 19
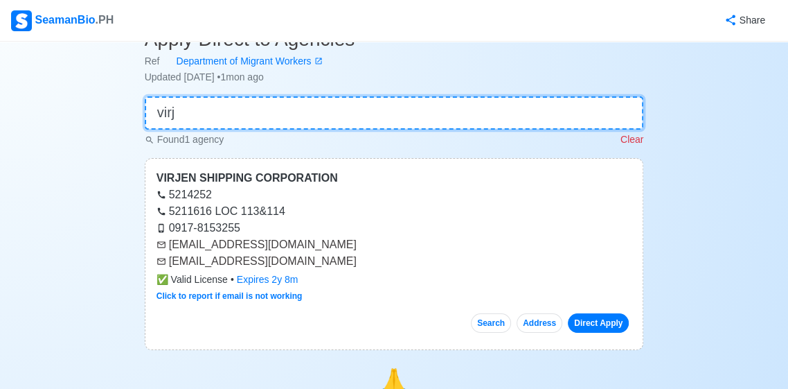
click at [601, 109] on input "virj" at bounding box center [395, 112] width 500 height 33
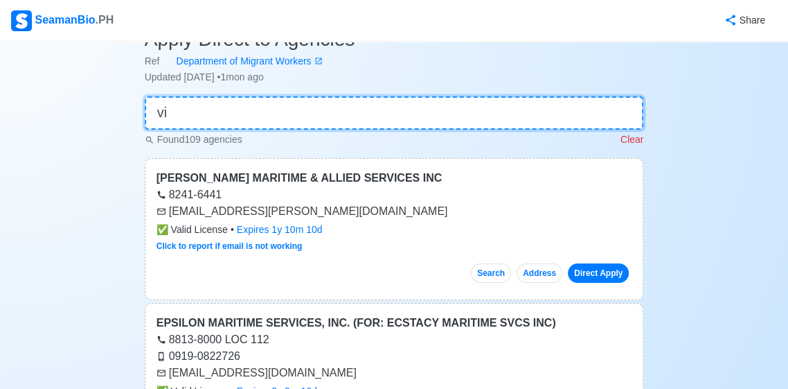
type input "v"
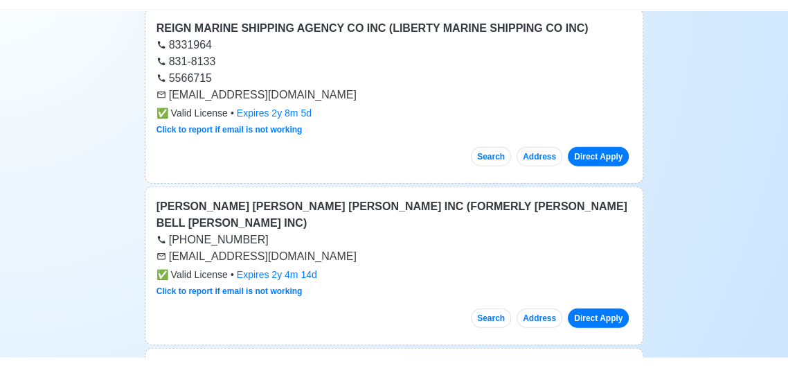
type input "ber"
click at [607, 183] on link "Direct Apply" at bounding box center [598, 187] width 61 height 19
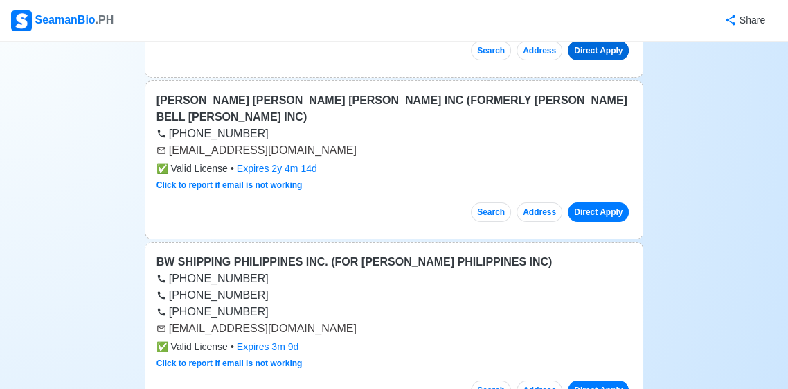
scroll to position [303, 0]
click at [614, 388] on link "Direct Apply" at bounding box center [598, 389] width 61 height 19
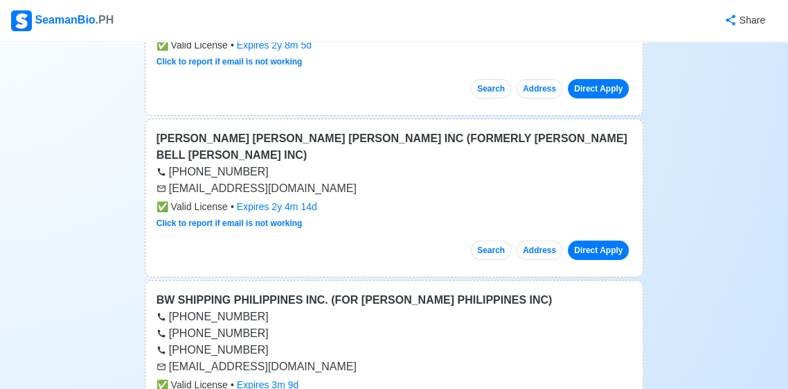
scroll to position [252, 0]
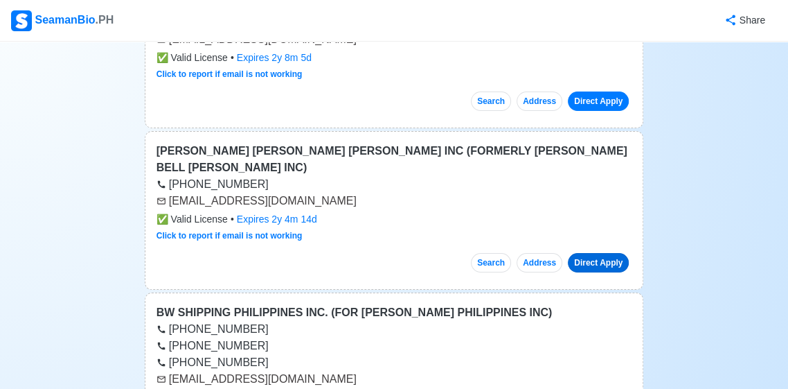
click at [619, 263] on link "Direct Apply" at bounding box center [598, 262] width 61 height 19
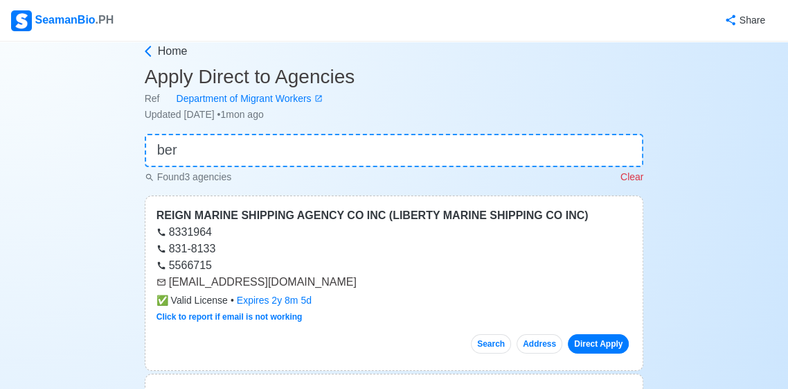
scroll to position [0, 0]
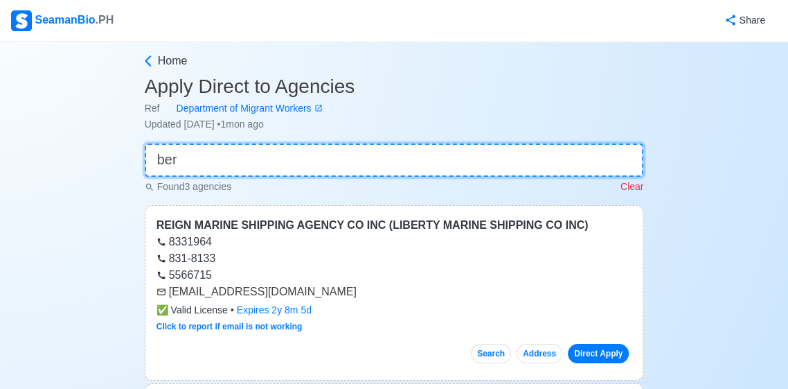
click at [542, 164] on input "ber" at bounding box center [395, 159] width 500 height 33
type input "b"
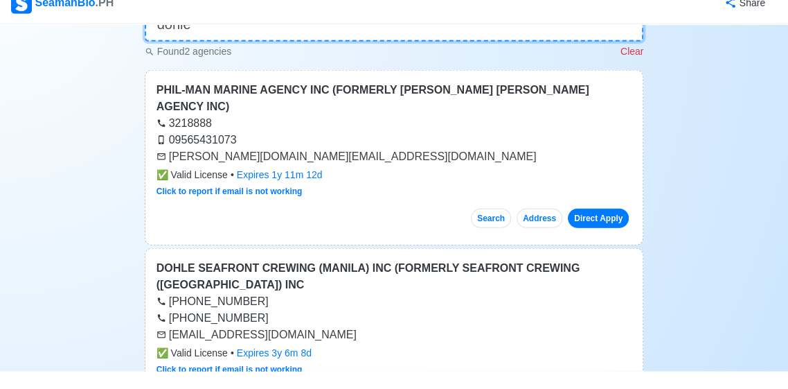
scroll to position [118, 0]
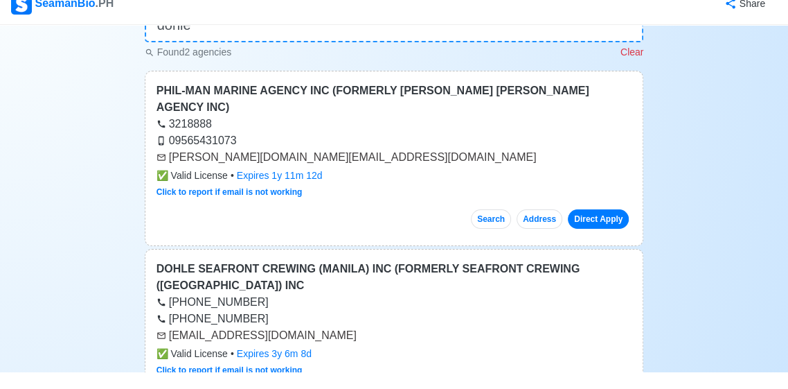
click at [159, 204] on link "Click to report if email is not working" at bounding box center [230, 209] width 146 height 10
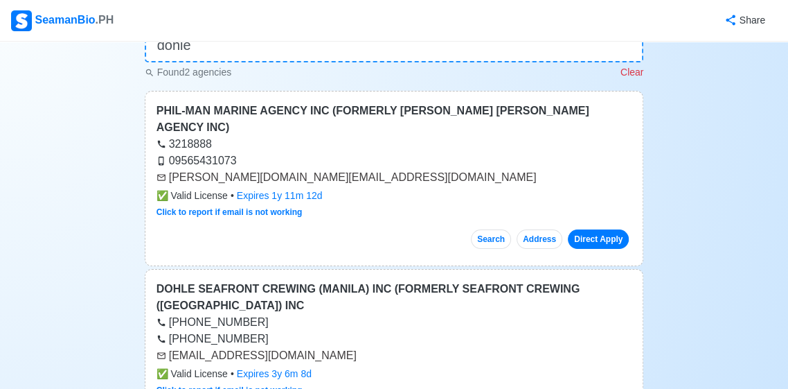
scroll to position [115, 0]
click at [613, 229] on link "Direct Apply" at bounding box center [598, 238] width 61 height 19
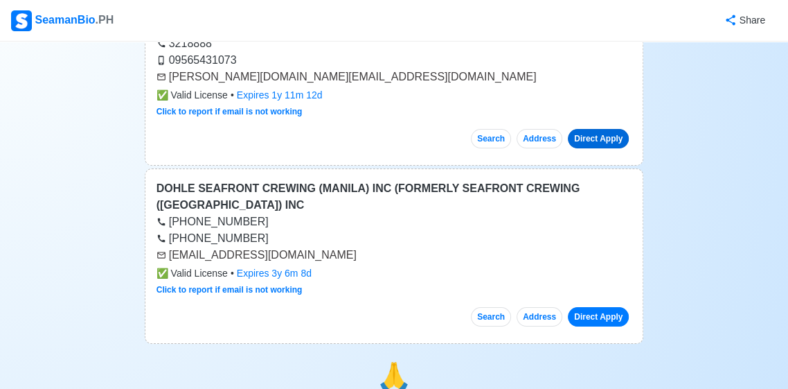
scroll to position [218, 0]
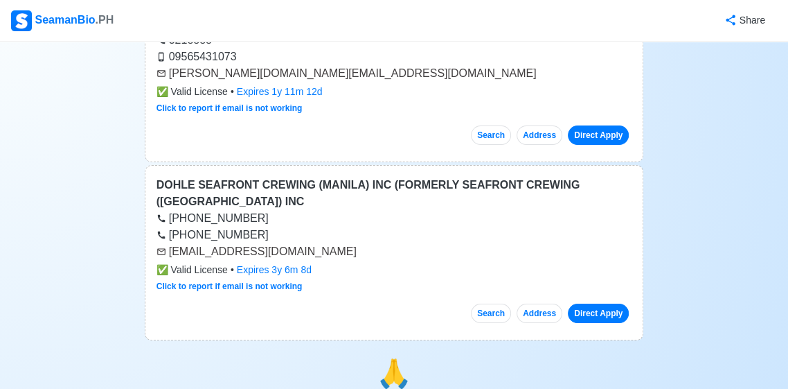
click at [610, 303] on link "Direct Apply" at bounding box center [598, 312] width 61 height 19
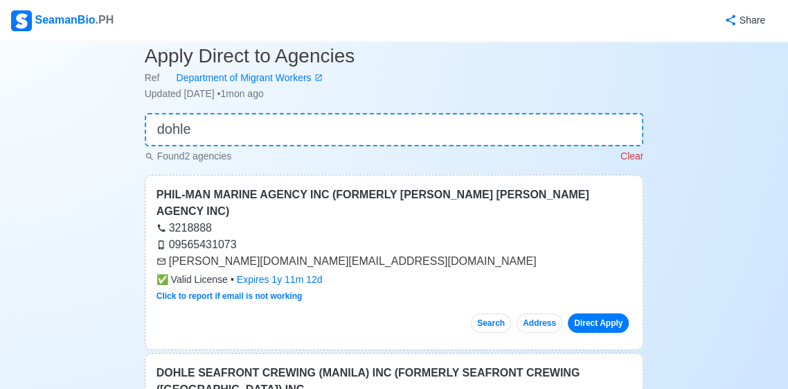
scroll to position [0, 0]
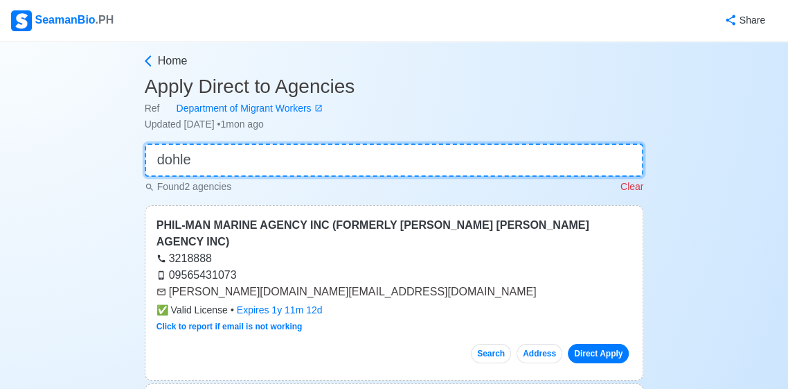
click at [591, 159] on input "dohle" at bounding box center [395, 159] width 500 height 33
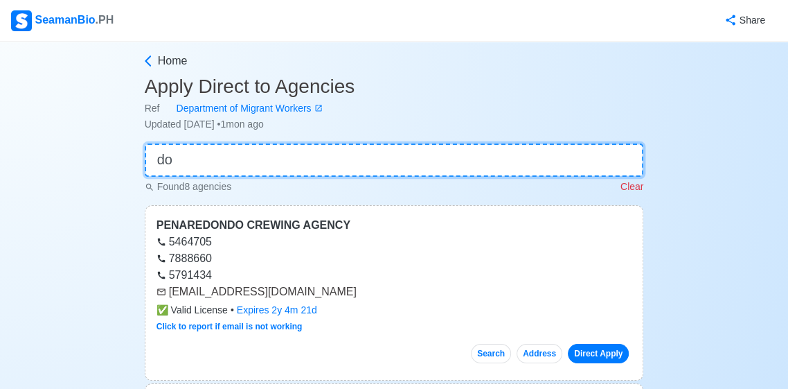
type input "d"
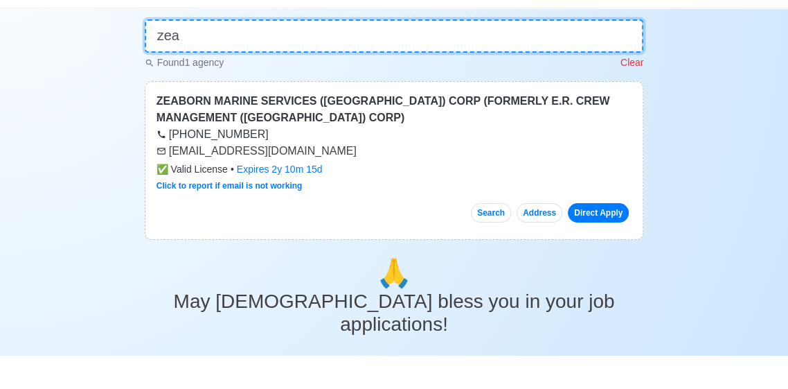
scroll to position [94, 0]
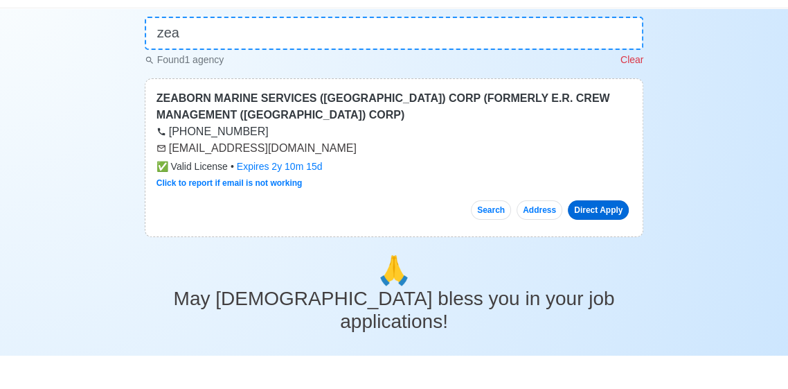
click at [614, 247] on link "Direct Apply" at bounding box center [598, 242] width 61 height 19
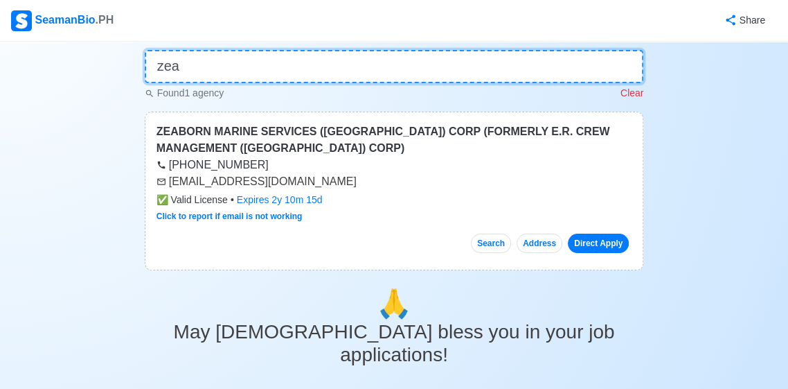
click at [563, 79] on input "zea" at bounding box center [395, 66] width 500 height 33
type input "z"
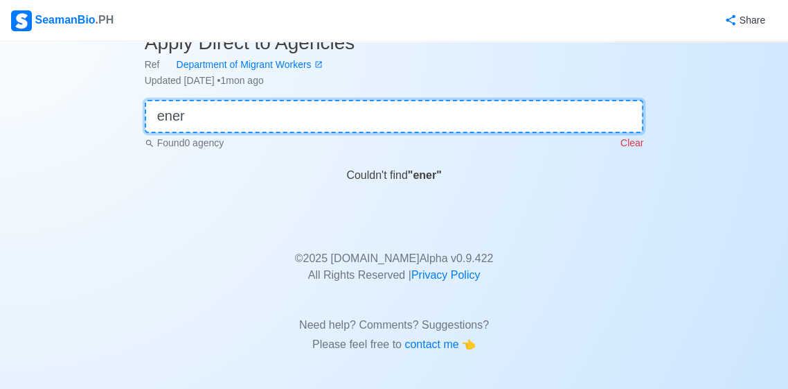
scroll to position [67, 0]
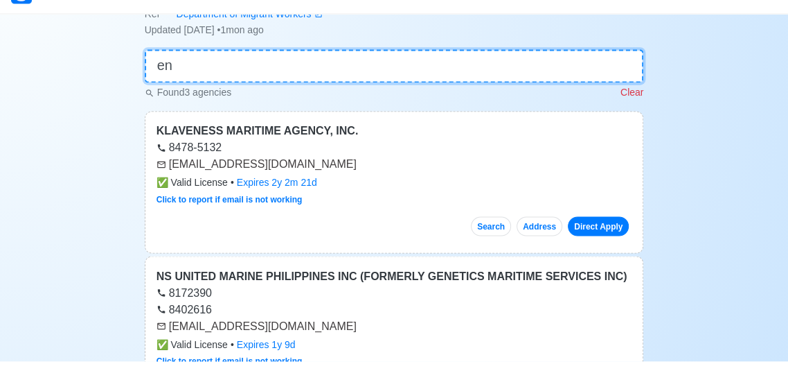
type input "e"
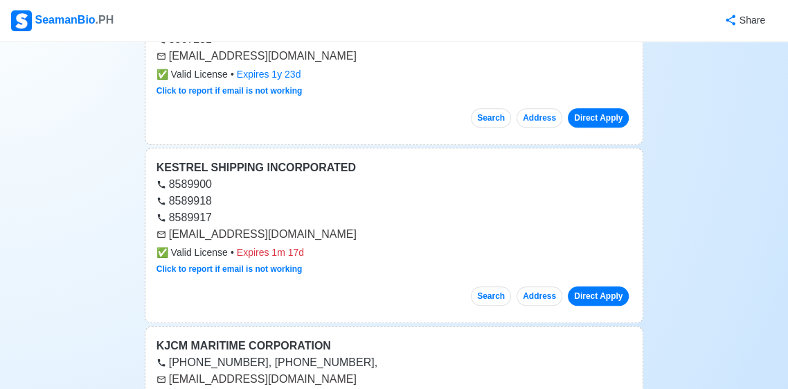
scroll to position [687, 0]
type input "k"
click at [608, 122] on link "Direct Apply" at bounding box center [598, 117] width 61 height 19
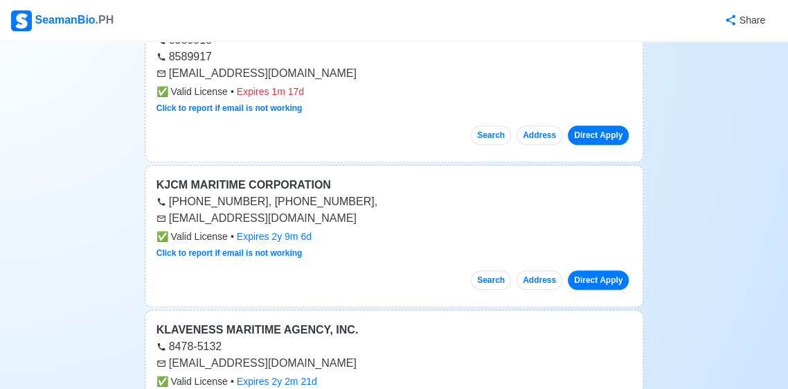
scroll to position [857, 0]
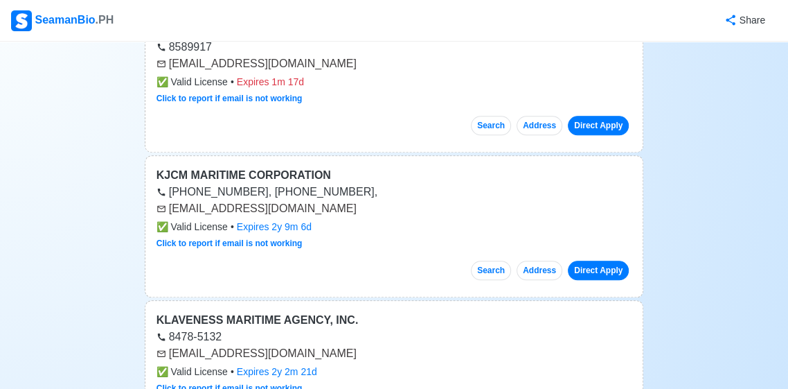
click at [612, 270] on link "Direct Apply" at bounding box center [598, 270] width 61 height 19
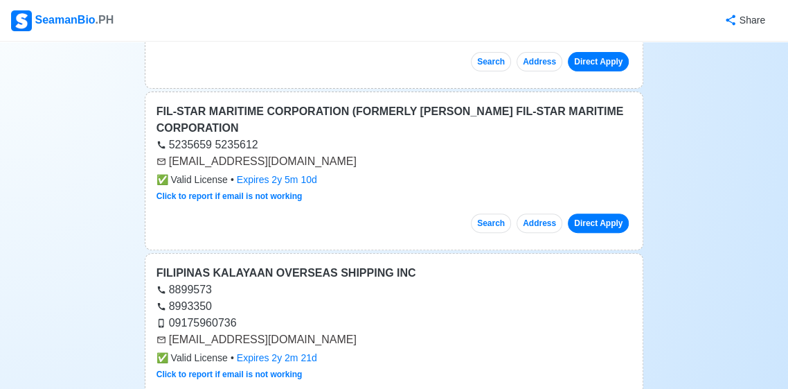
scroll to position [0, 0]
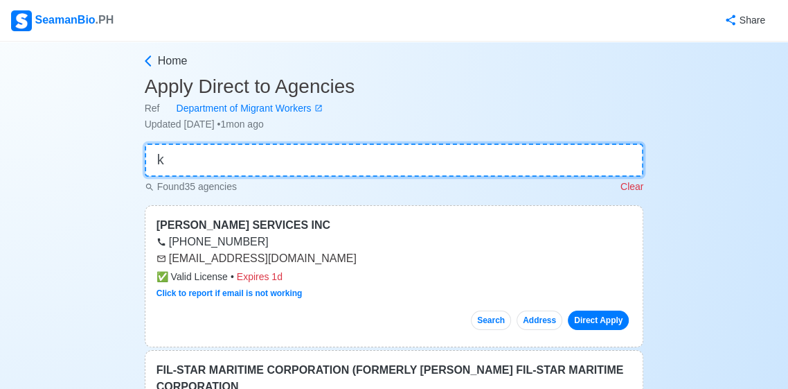
click at [484, 163] on input "k" at bounding box center [395, 159] width 500 height 33
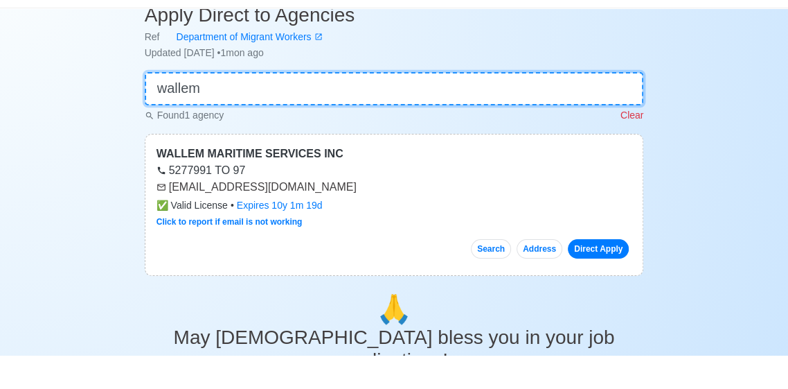
scroll to position [53, 0]
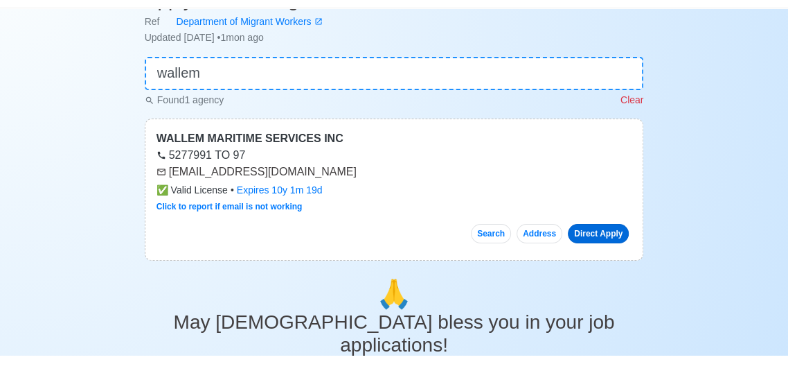
click at [608, 271] on link "Direct Apply" at bounding box center [598, 266] width 61 height 19
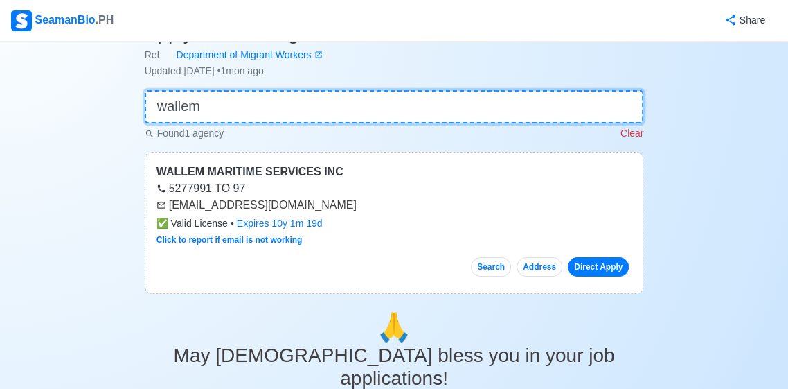
click at [605, 104] on input "wallem" at bounding box center [395, 106] width 500 height 33
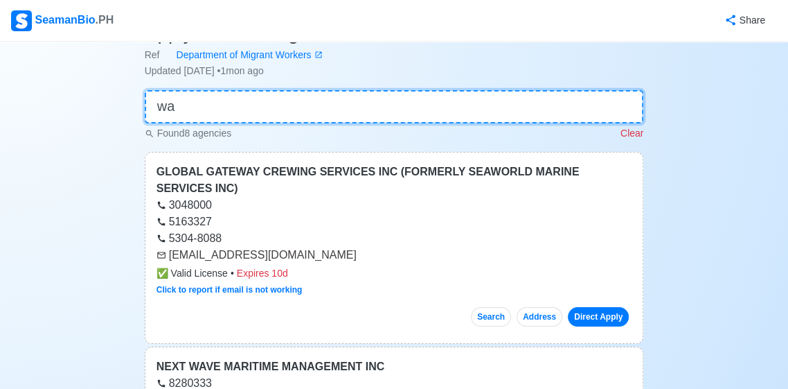
type input "w"
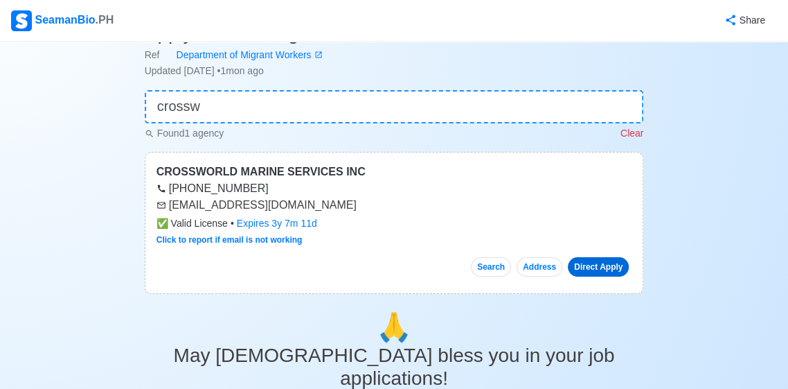
click at [608, 266] on link "Direct Apply" at bounding box center [598, 266] width 61 height 19
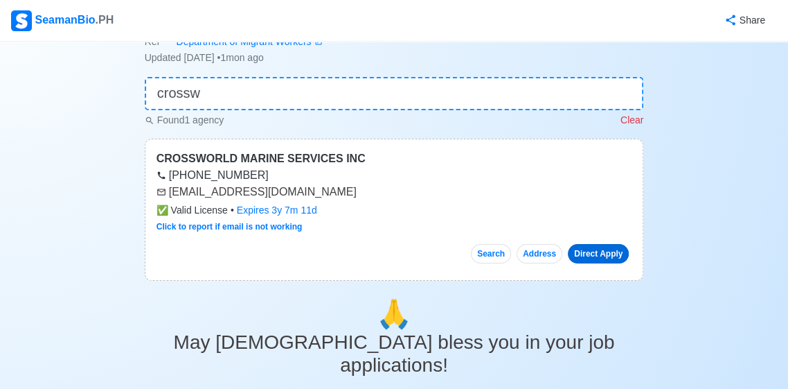
scroll to position [67, 0]
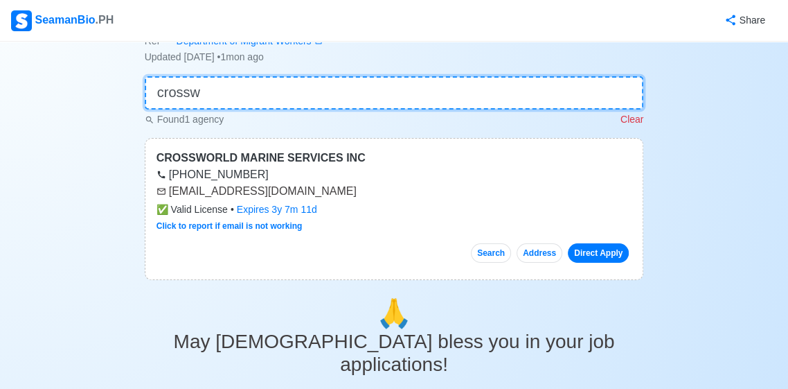
click at [540, 105] on input "crossw" at bounding box center [395, 92] width 500 height 33
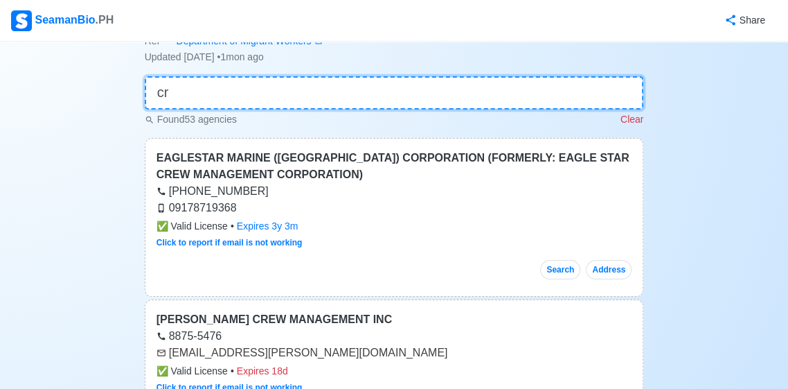
type input "c"
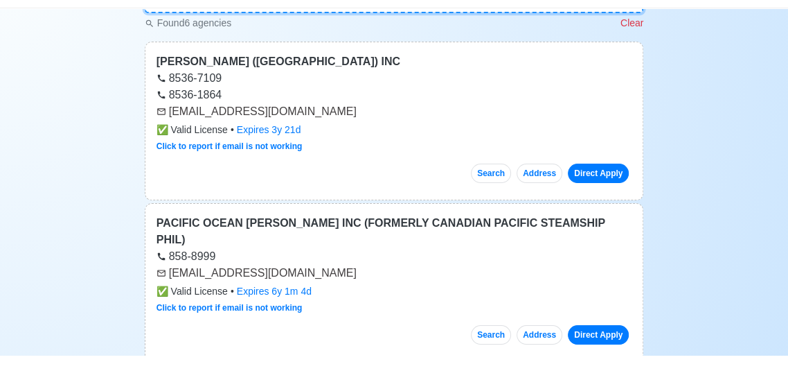
scroll to position [131, 0]
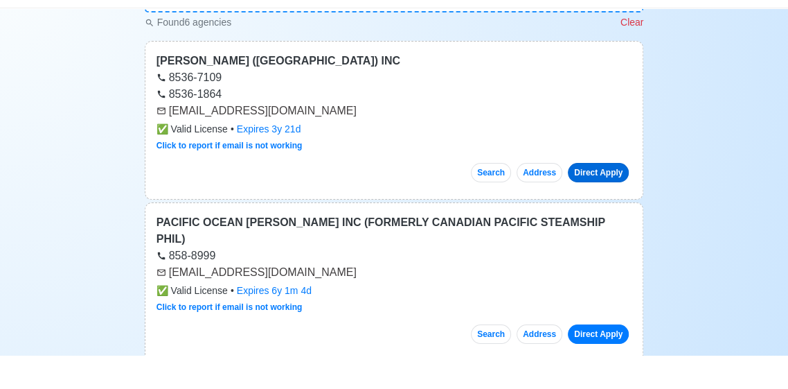
click at [607, 207] on link "Direct Apply" at bounding box center [598, 205] width 61 height 19
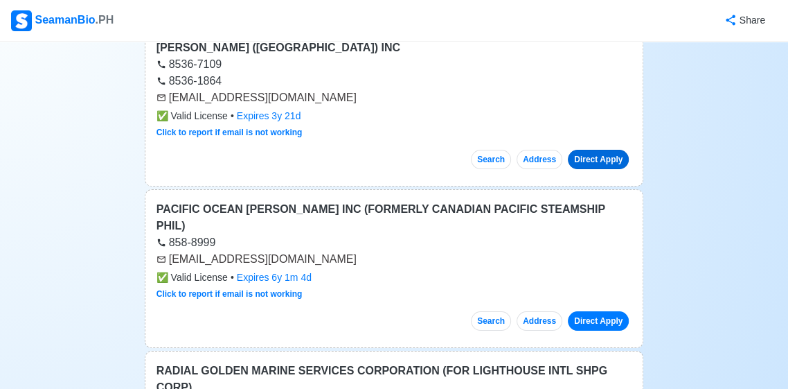
scroll to position [193, 0]
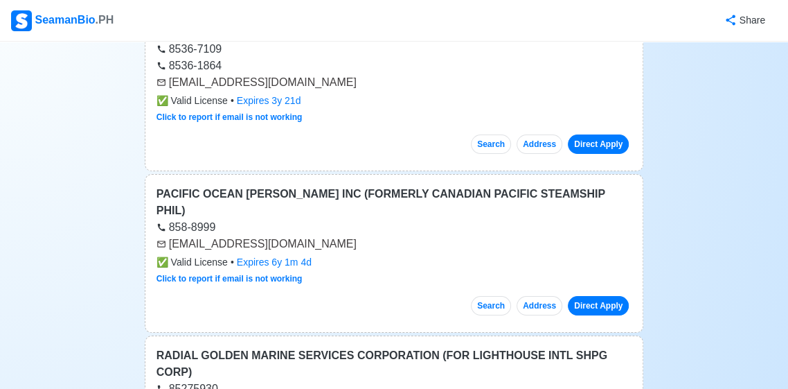
click at [614, 296] on link "Direct Apply" at bounding box center [598, 305] width 61 height 19
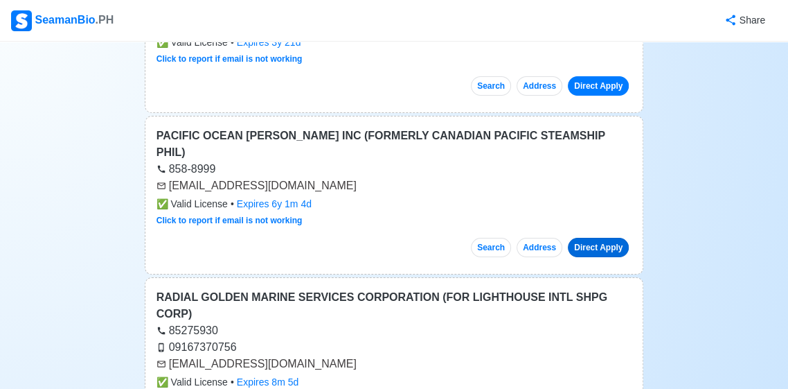
scroll to position [0, 0]
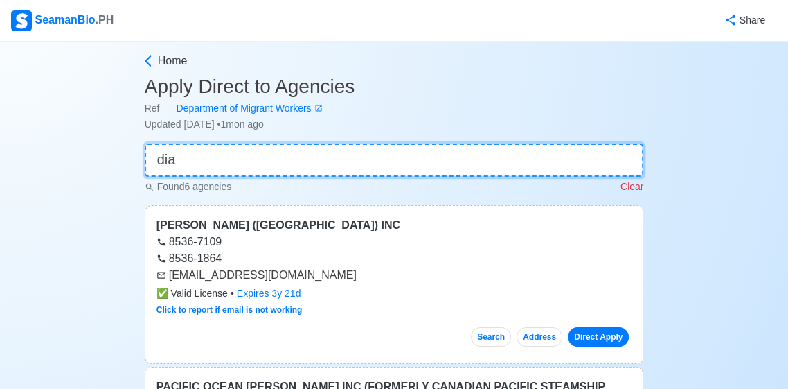
click at [579, 161] on input "dia" at bounding box center [395, 159] width 500 height 33
type input "d"
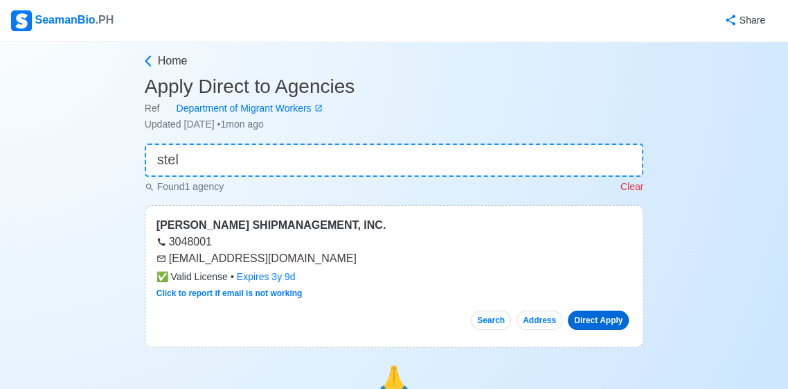
click at [608, 322] on link "Direct Apply" at bounding box center [598, 319] width 61 height 19
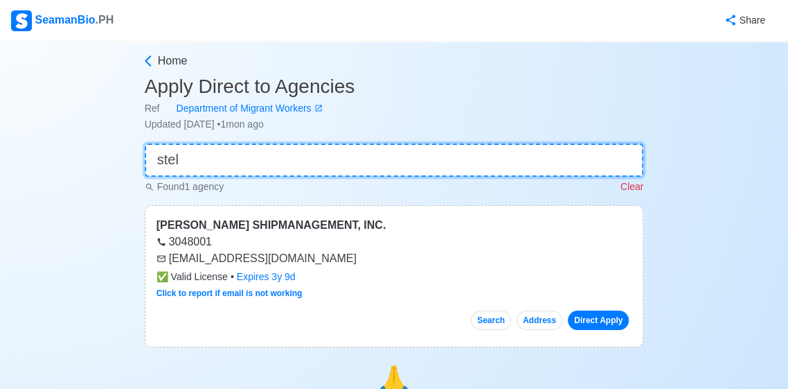
click at [593, 160] on input "stel" at bounding box center [395, 159] width 500 height 33
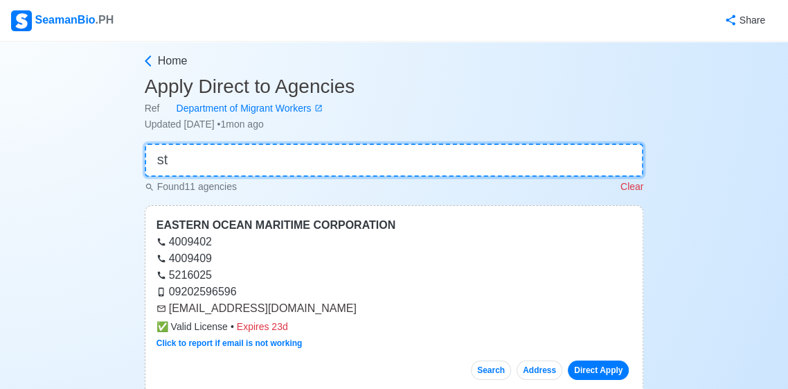
type input "s"
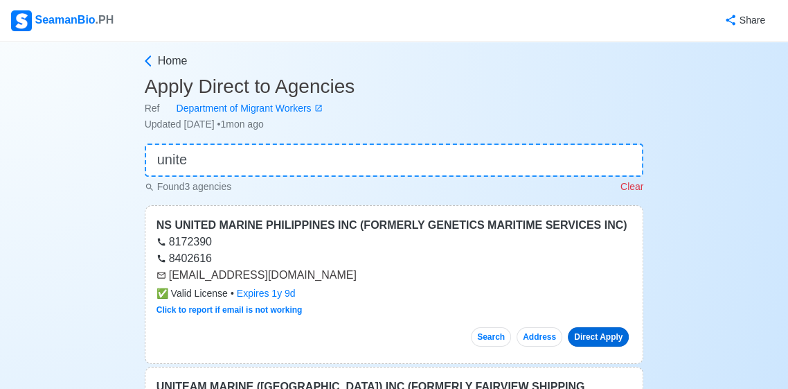
click at [609, 333] on link "Direct Apply" at bounding box center [598, 336] width 61 height 19
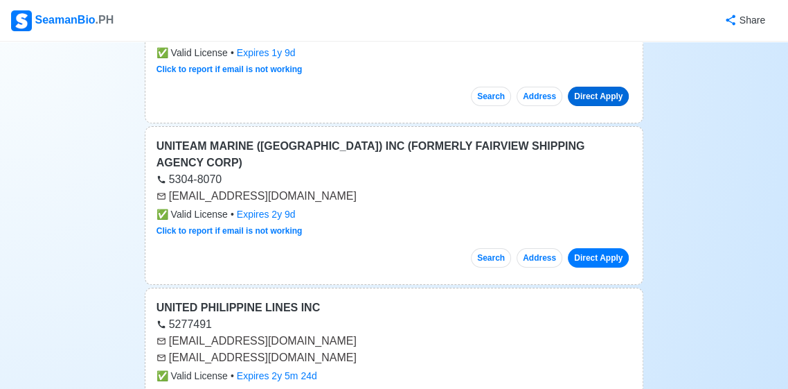
scroll to position [242, 0]
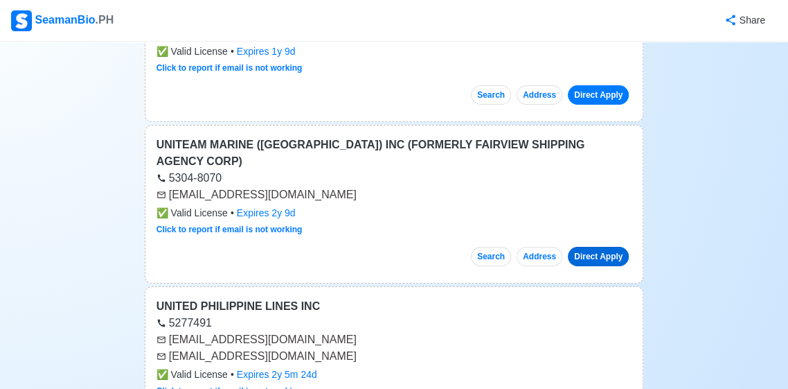
click at [618, 247] on link "Direct Apply" at bounding box center [598, 256] width 61 height 19
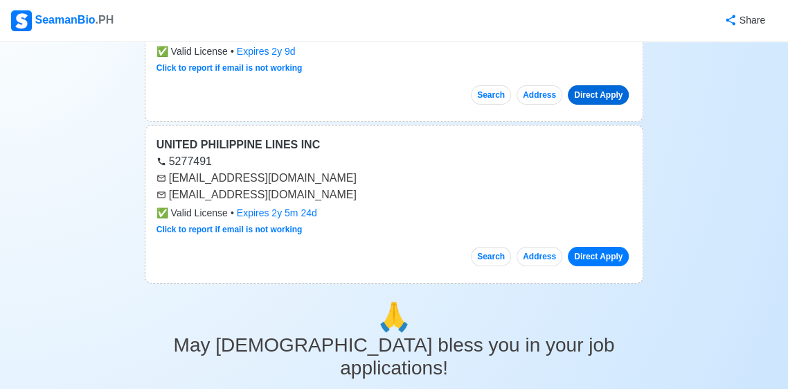
scroll to position [403, 0]
click at [608, 247] on link "Direct Apply" at bounding box center [598, 256] width 61 height 19
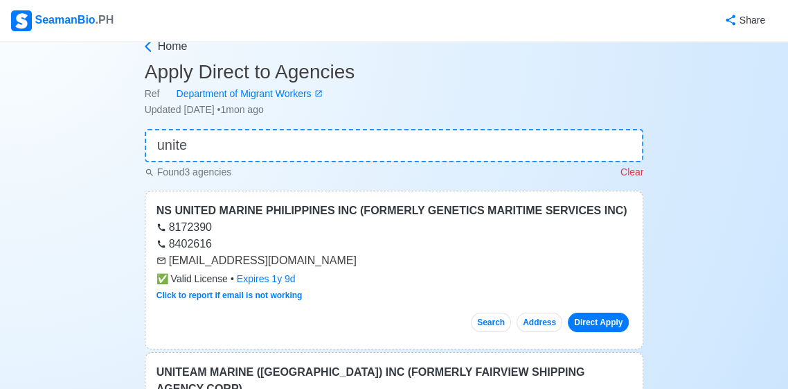
scroll to position [0, 0]
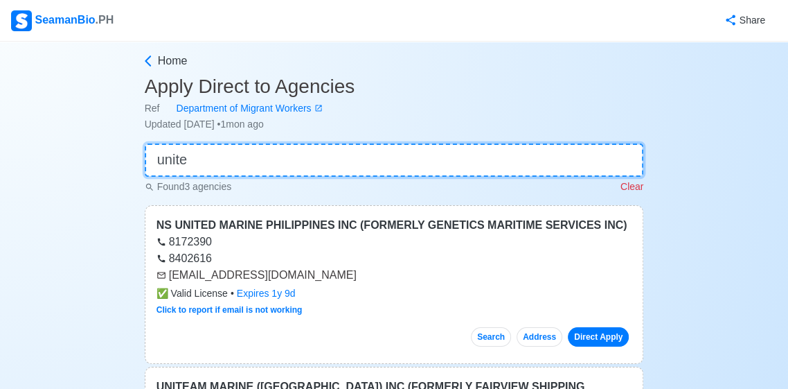
click at [460, 164] on input "unite" at bounding box center [395, 159] width 500 height 33
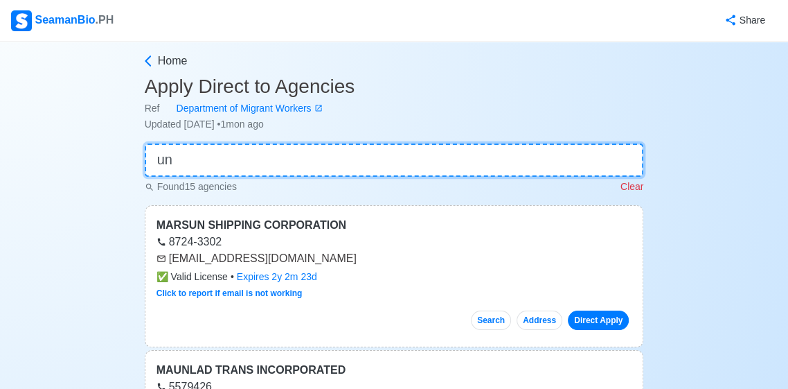
type input "u"
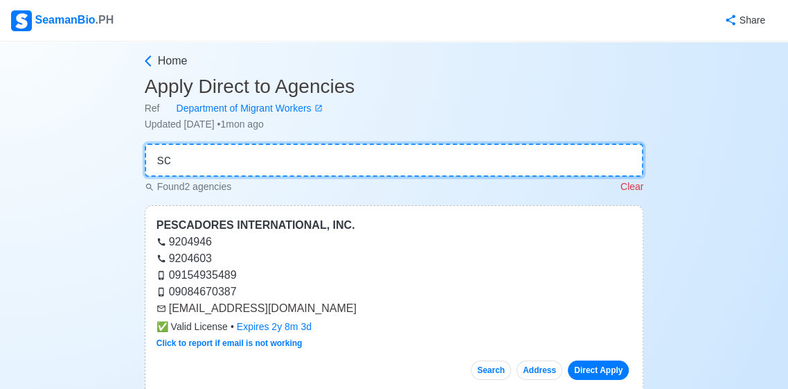
type input "s"
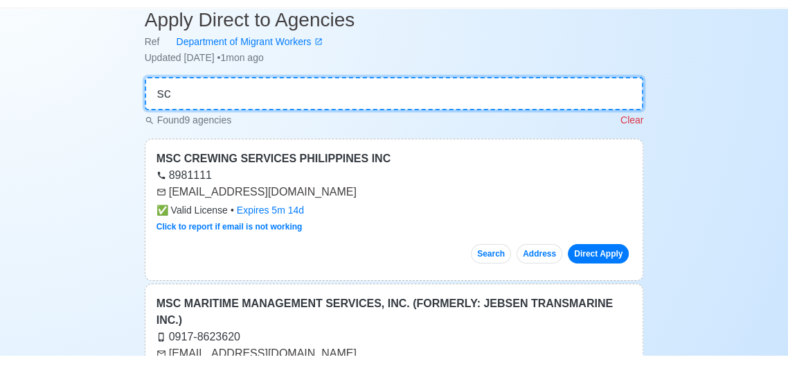
scroll to position [35, 0]
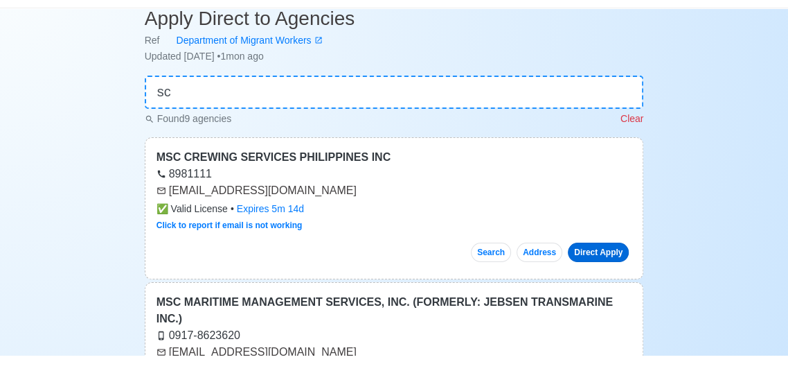
click at [608, 292] on link "Direct Apply" at bounding box center [598, 285] width 61 height 19
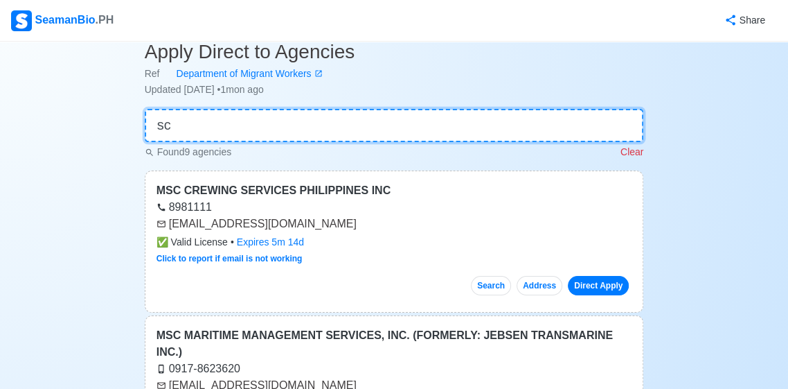
click at [197, 127] on input "sc" at bounding box center [395, 125] width 500 height 33
type input "s"
